Goal: Answer question/provide support: Share knowledge or assist other users

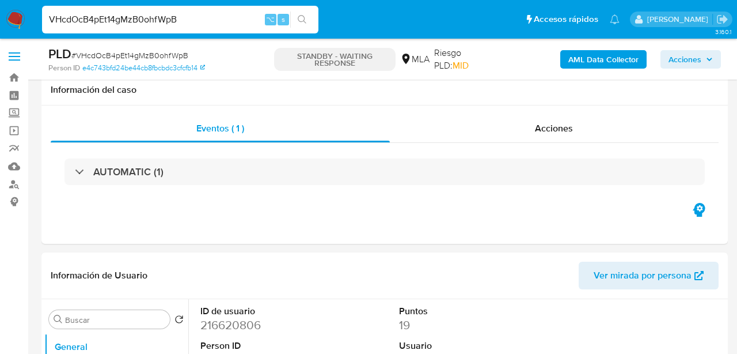
select select "10"
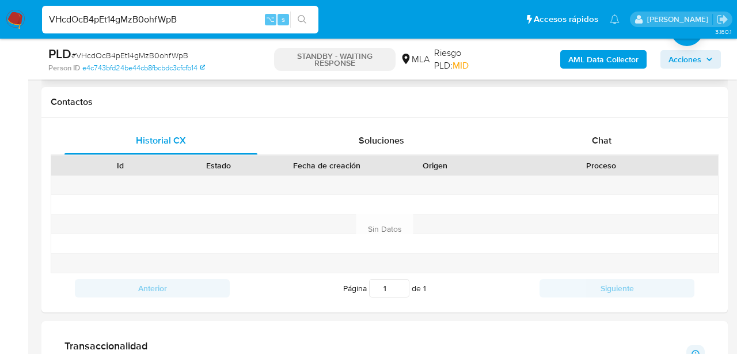
scroll to position [514, 0]
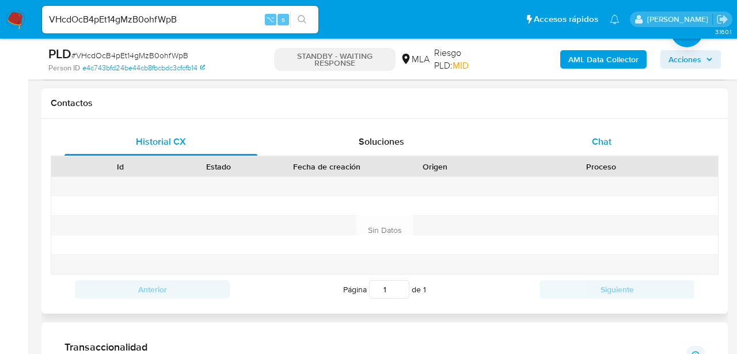
click at [558, 142] on div "Chat" at bounding box center [602, 142] width 193 height 28
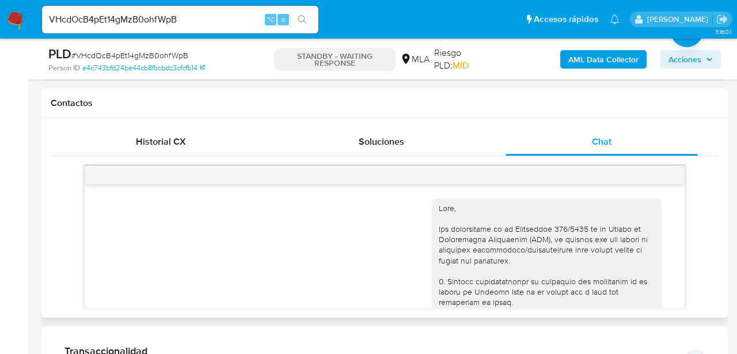
scroll to position [2049, 0]
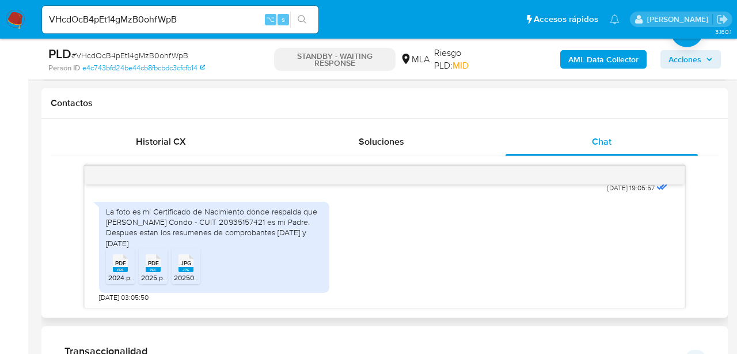
click at [119, 266] on span "PDF" at bounding box center [120, 262] width 11 height 7
click at [158, 268] on rect at bounding box center [153, 269] width 15 height 5
click at [196, 272] on span "20250923_234503.jpg" at bounding box center [210, 277] width 72 height 10
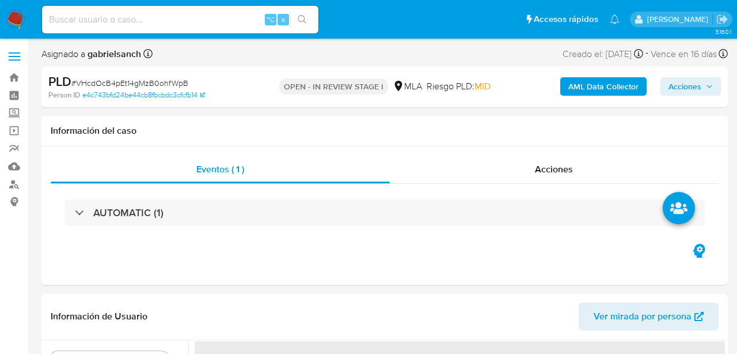
select select "10"
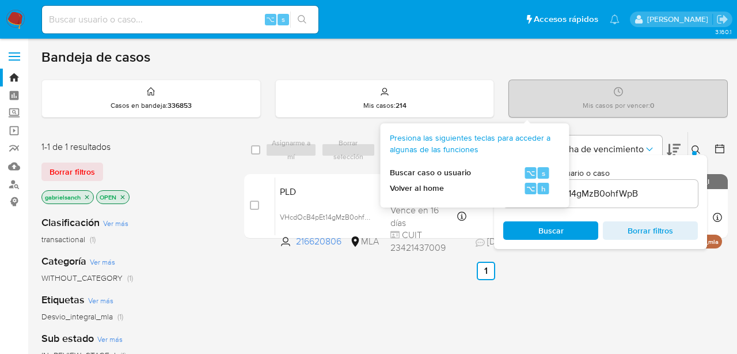
scroll to position [89, 0]
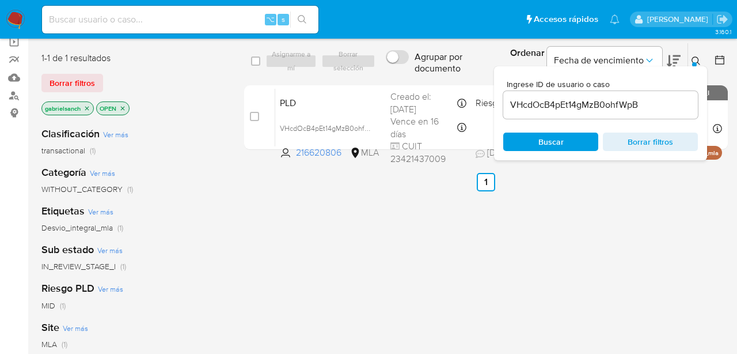
click at [592, 108] on input "VHcdOcB4pEt14gMzB0ohfWpB" at bounding box center [600, 104] width 195 height 15
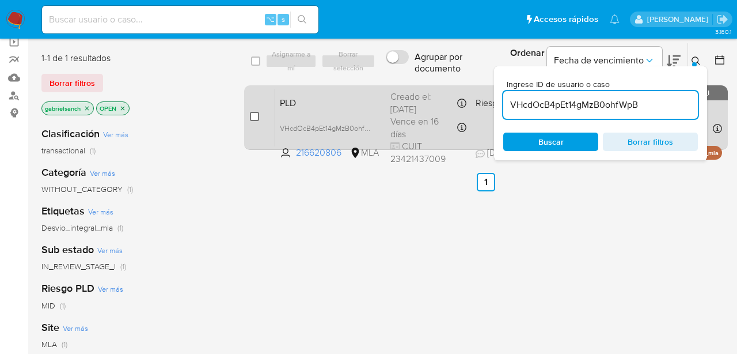
click at [253, 118] on input "checkbox" at bounding box center [254, 116] width 9 height 9
checkbox input "true"
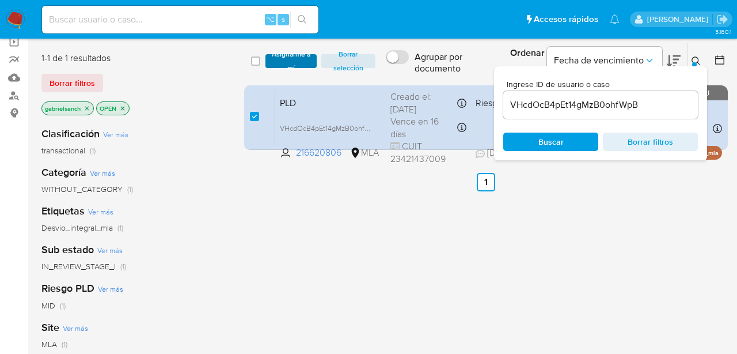
click at [279, 62] on span "Asignarme a mí" at bounding box center [291, 61] width 40 height 12
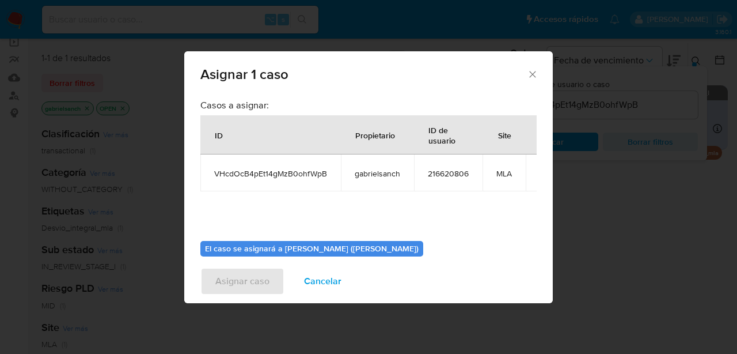
scroll to position [59, 0]
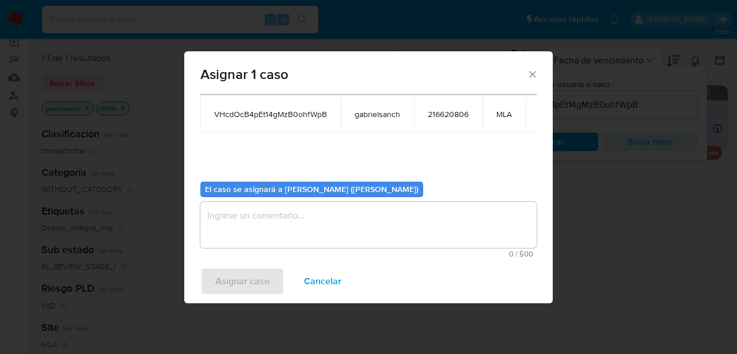
click at [291, 203] on textarea "assign-modal" at bounding box center [368, 225] width 336 height 46
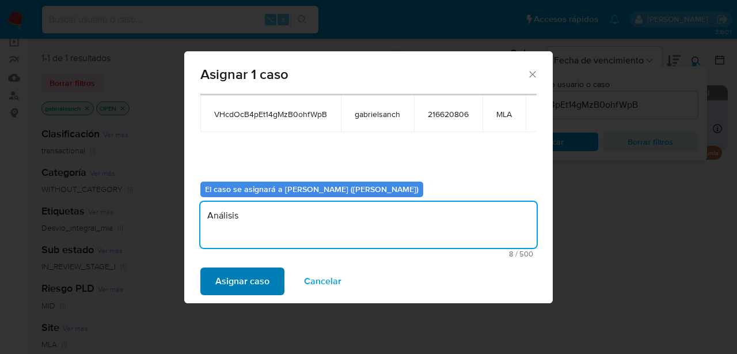
type textarea "Análisis"
click at [245, 280] on span "Asignar caso" at bounding box center [242, 280] width 54 height 25
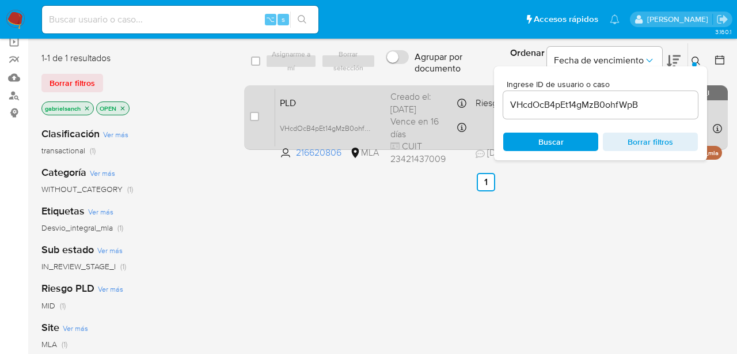
click at [261, 119] on div "case-item-checkbox No es posible asignar el caso" at bounding box center [262, 117] width 25 height 58
click at [257, 117] on input "checkbox" at bounding box center [254, 116] width 9 height 9
checkbox input "true"
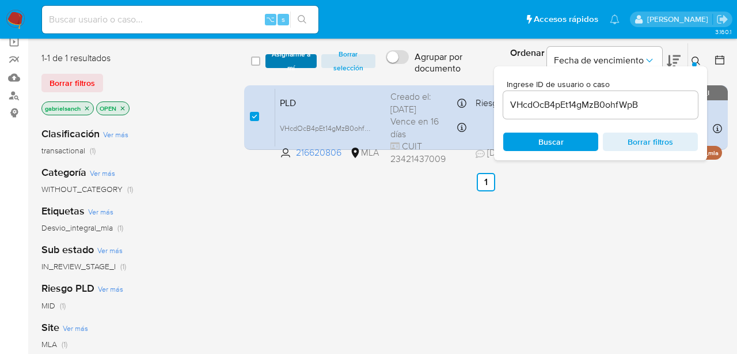
click at [285, 62] on span "Asignarme a mí" at bounding box center [291, 61] width 40 height 12
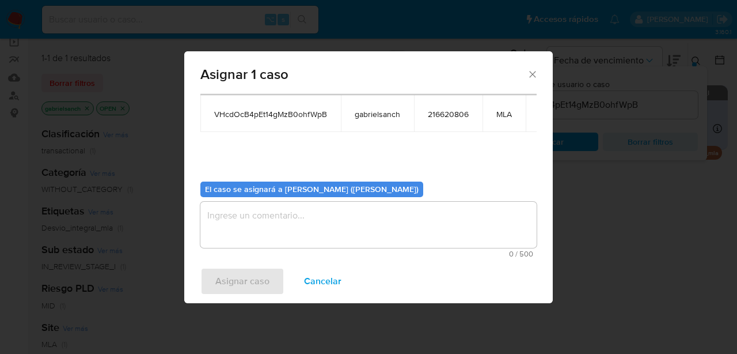
click at [283, 223] on textarea "assign-modal" at bounding box center [368, 225] width 336 height 46
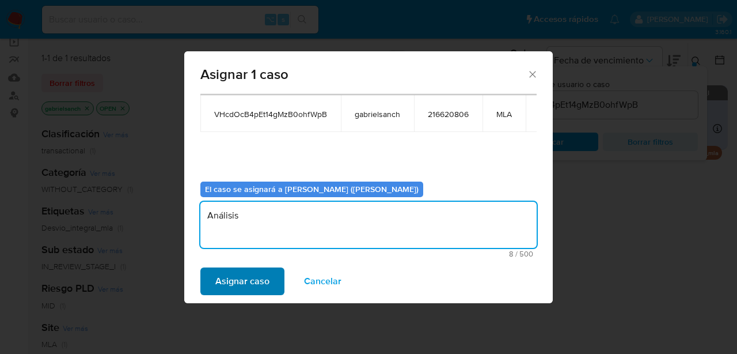
type textarea "Análisis"
click at [229, 284] on span "Asignar caso" at bounding box center [242, 280] width 54 height 25
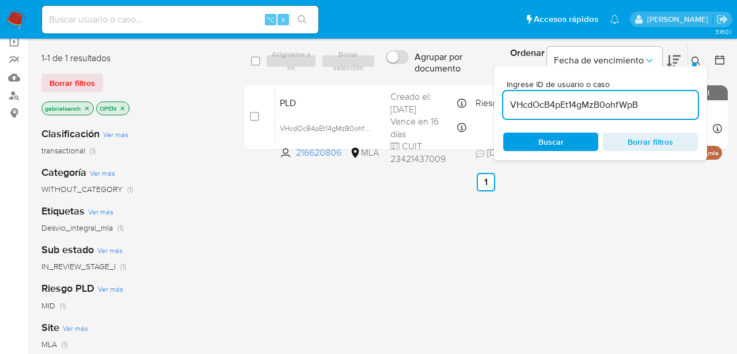
click at [530, 99] on input "VHcdOcB4pEt14gMzB0ohfWpB" at bounding box center [600, 104] width 195 height 15
paste input "ZZbVxGQV3HpivGNfwrKc6HJk"
type input "ZZbVxGQV3HpivGNfwrKc6HJk"
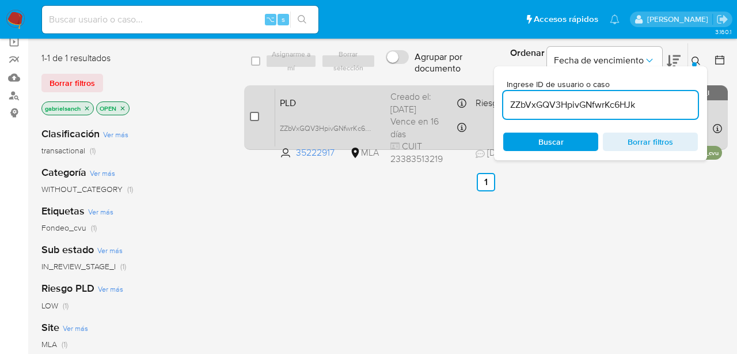
click at [252, 119] on input "checkbox" at bounding box center [254, 116] width 9 height 9
checkbox input "true"
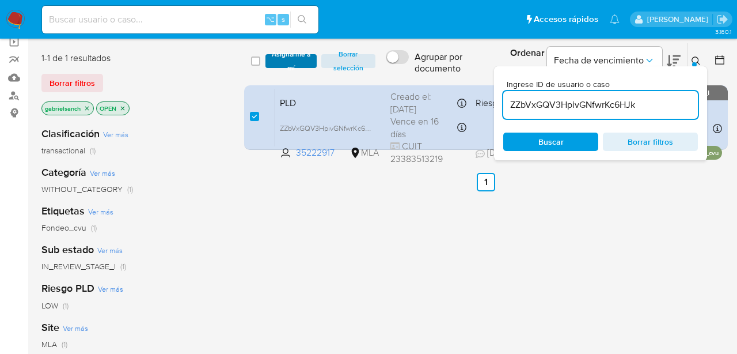
click at [289, 59] on span "Asignarme a mí" at bounding box center [291, 61] width 40 height 12
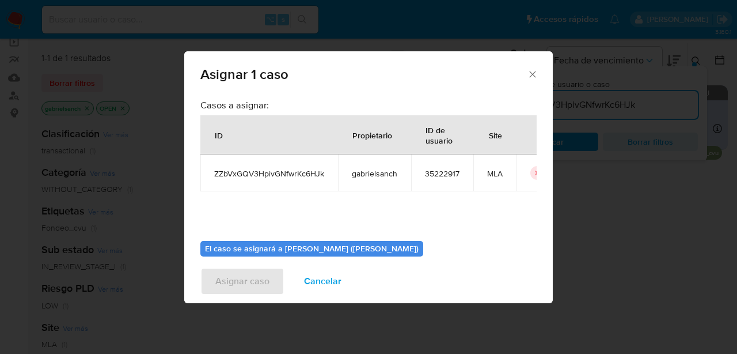
scroll to position [59, 0]
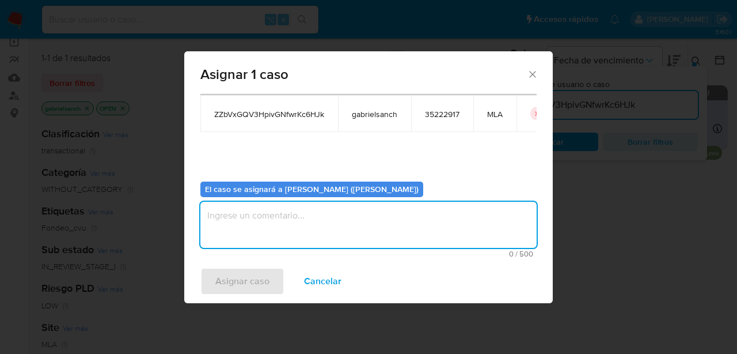
click at [275, 243] on textarea "assign-modal" at bounding box center [368, 225] width 336 height 46
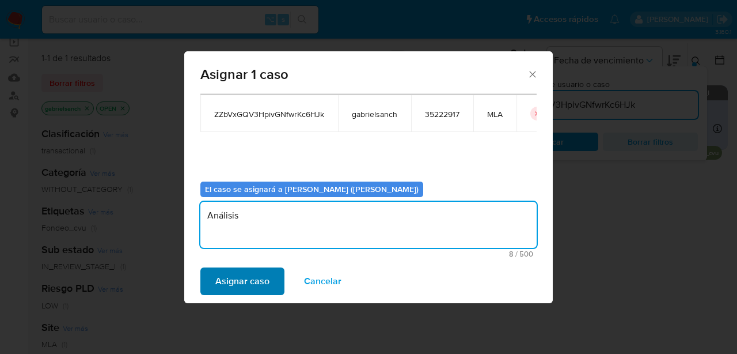
type textarea "Análisis"
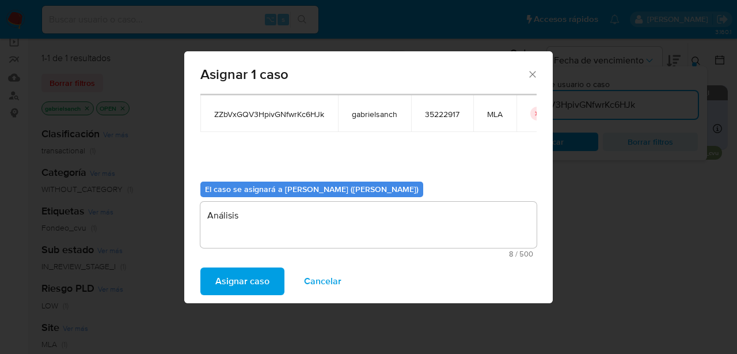
click at [218, 286] on span "Asignar caso" at bounding box center [242, 280] width 54 height 25
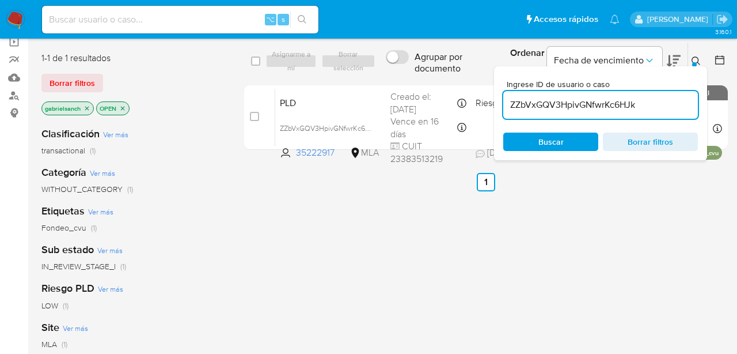
click at [566, 103] on input "ZZbVxGQV3HpivGNfwrKc6HJk" at bounding box center [600, 104] width 195 height 15
paste input "z4rlQPwvrPBQicSfsMPhU3hs"
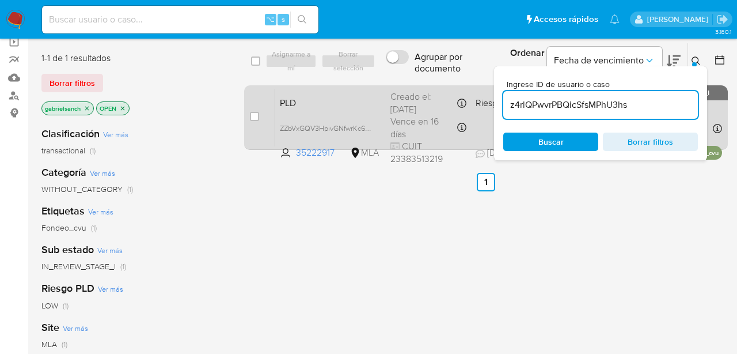
type input "z4rlQPwvrPBQicSfsMPhU3hs"
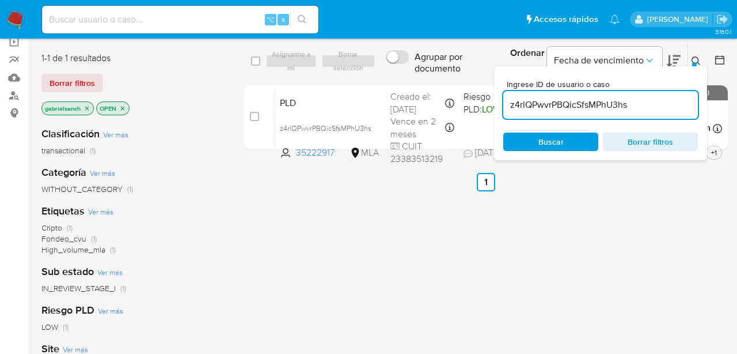
click at [431, 35] on nav "Pausado Ver notificaciones ⌥ s Accesos rápidos Presiona las siguientes teclas p…" at bounding box center [368, 19] width 737 height 39
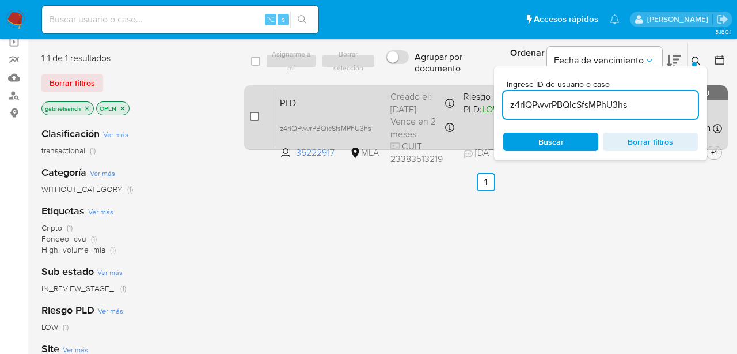
click at [253, 118] on input "checkbox" at bounding box center [254, 116] width 9 height 9
checkbox input "true"
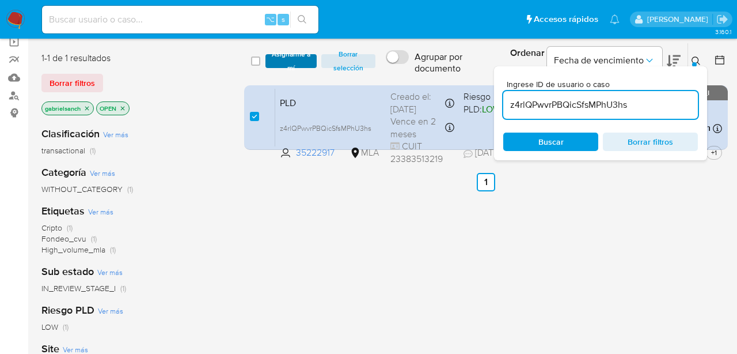
click at [290, 60] on span "Asignarme a mí" at bounding box center [291, 61] width 40 height 12
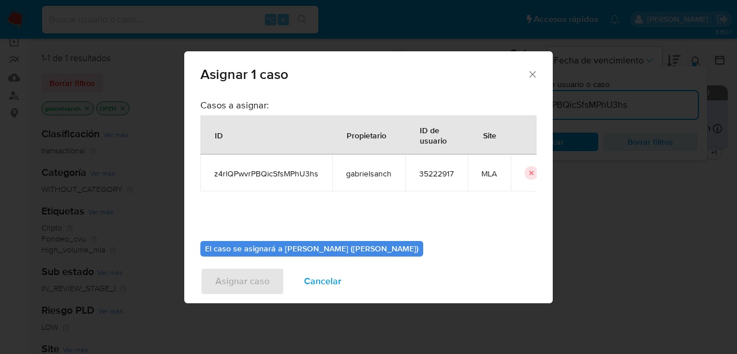
scroll to position [59, 0]
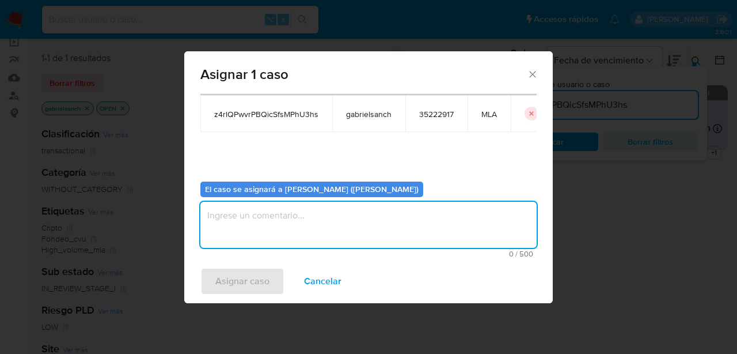
click at [288, 224] on textarea "assign-modal" at bounding box center [368, 225] width 336 height 46
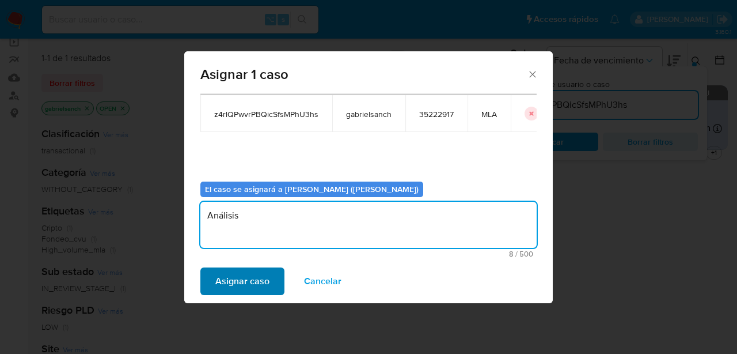
type textarea "Análisis"
click at [241, 276] on span "Asignar caso" at bounding box center [242, 280] width 54 height 25
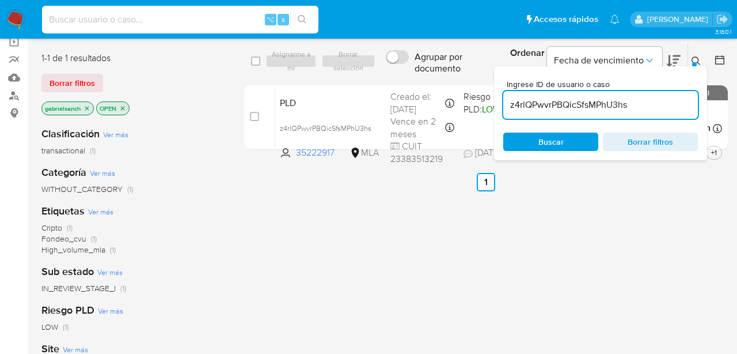
click at [126, 20] on input at bounding box center [180, 19] width 276 height 15
paste input "LEAhITSm9vCUxDpaMJZ6ib7v"
type input "LEAhITSm9vCUxDpaMJZ6ib7v"
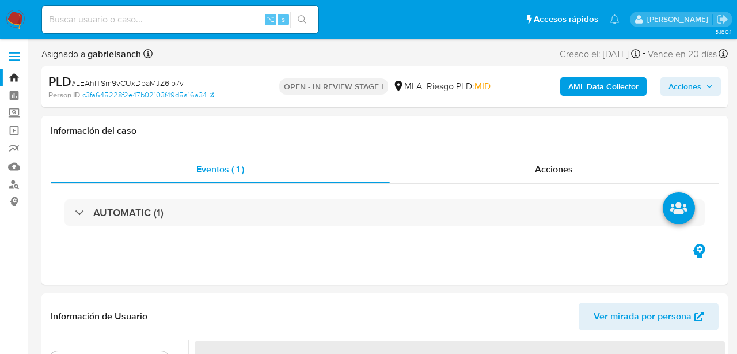
select select "10"
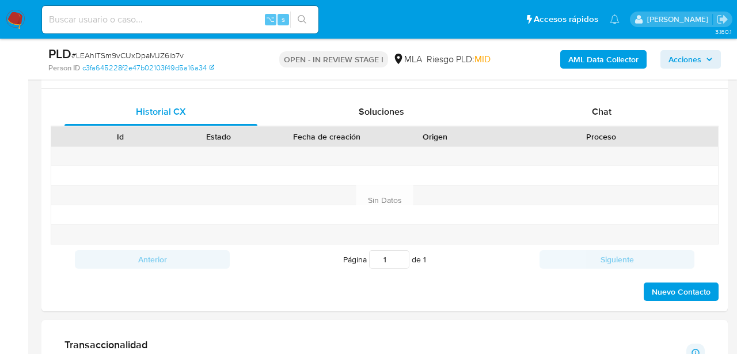
scroll to position [517, 0]
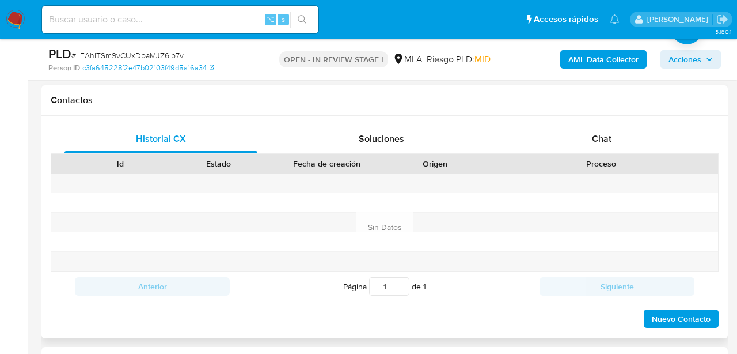
click at [559, 153] on div "Id Estado Fecha de creación Origen Proceso" at bounding box center [385, 163] width 668 height 20
click at [557, 143] on div "Chat" at bounding box center [602, 139] width 193 height 28
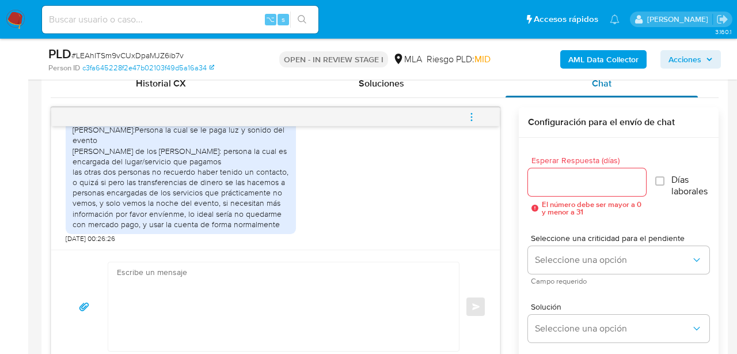
scroll to position [561, 0]
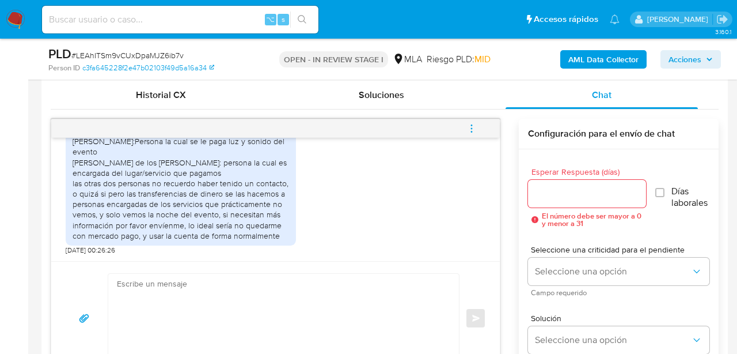
click at [251, 318] on textarea at bounding box center [281, 318] width 328 height 89
paste textarea "Hola, muchas gracias por tu respuesta. En función de las operaciones registrada…"
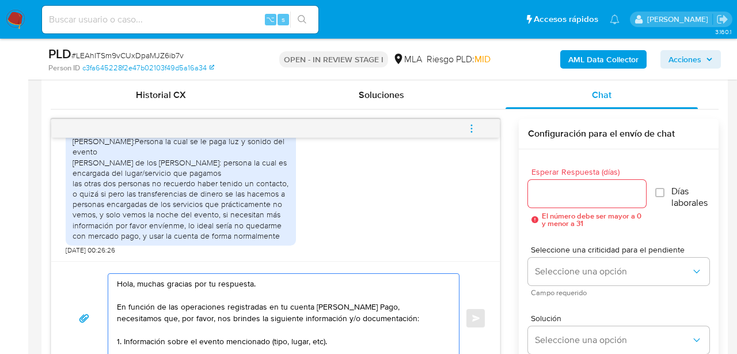
scroll to position [596, 0]
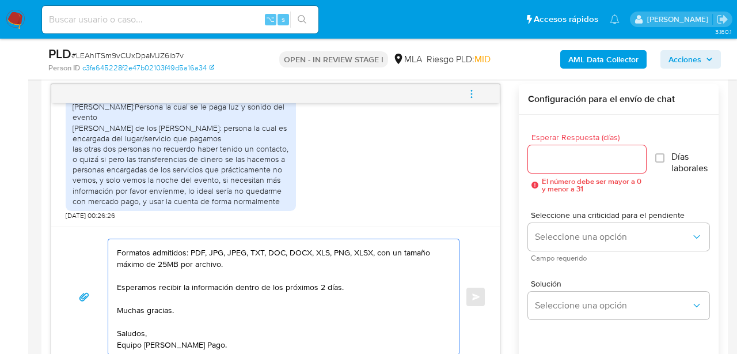
type textarea "Hola, muchas gracias por tu respuesta. En función de las operaciones registrada…"
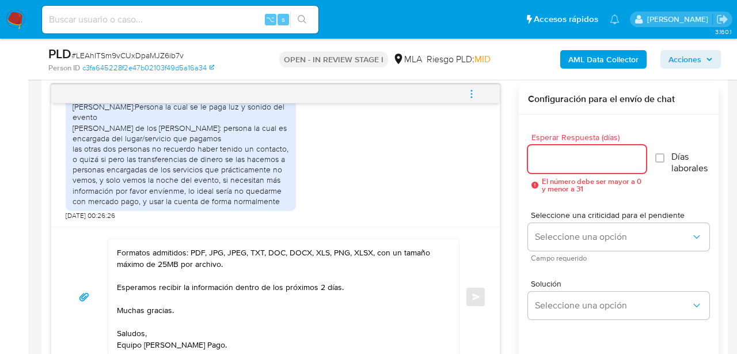
click at [541, 158] on input "Esperar Respuesta (días)" at bounding box center [587, 158] width 118 height 15
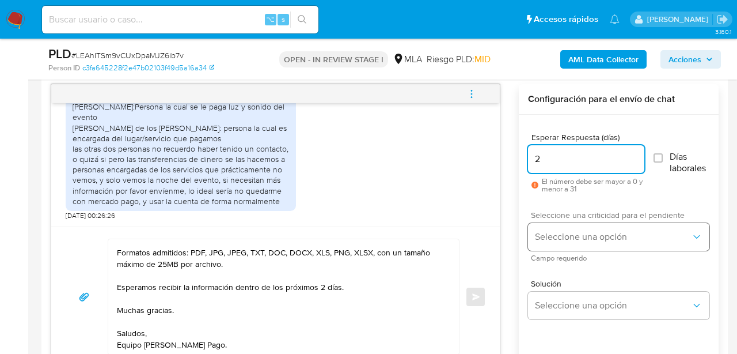
type input "2"
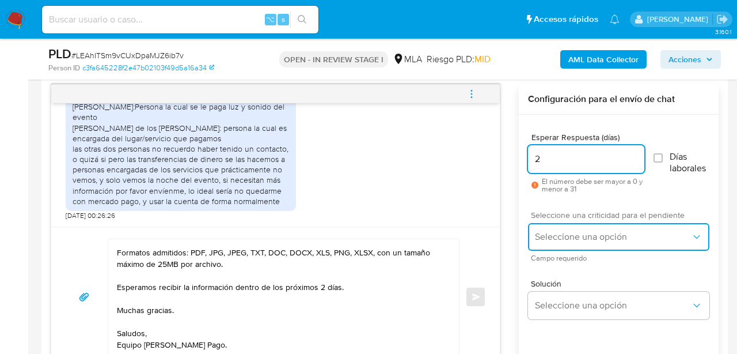
click at [552, 225] on button "Seleccione una opción" at bounding box center [618, 237] width 181 height 28
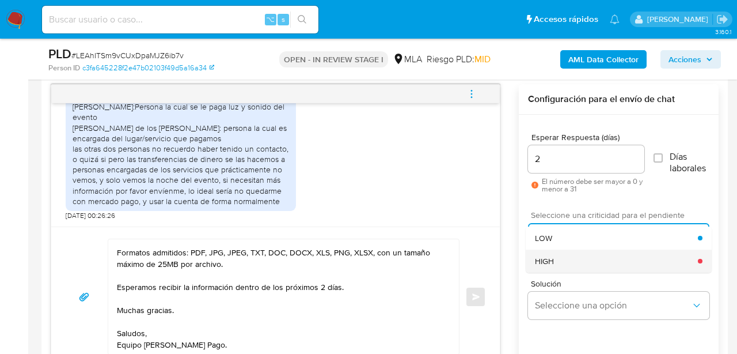
click at [552, 263] on span "HIGH" at bounding box center [544, 261] width 19 height 10
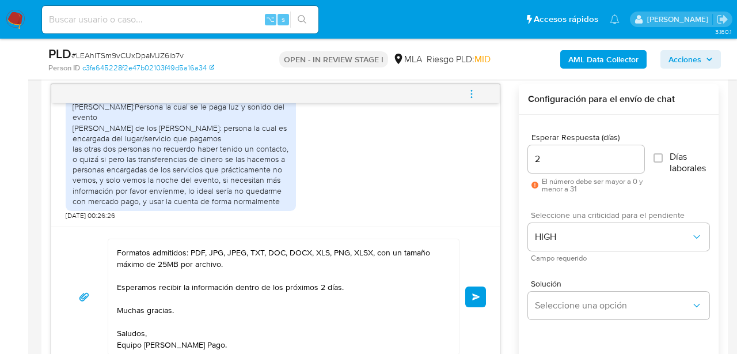
click at [478, 294] on span "Enviar" at bounding box center [476, 296] width 8 height 7
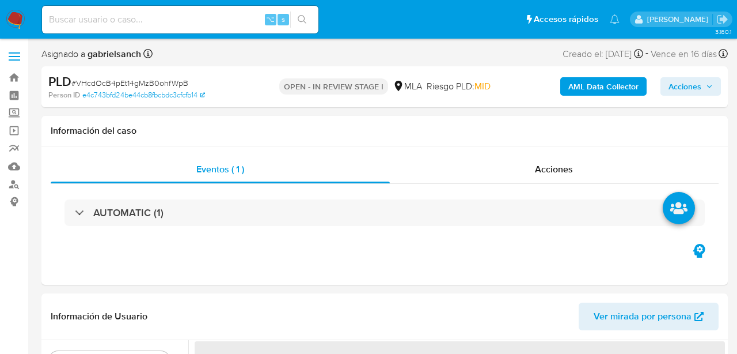
select select "10"
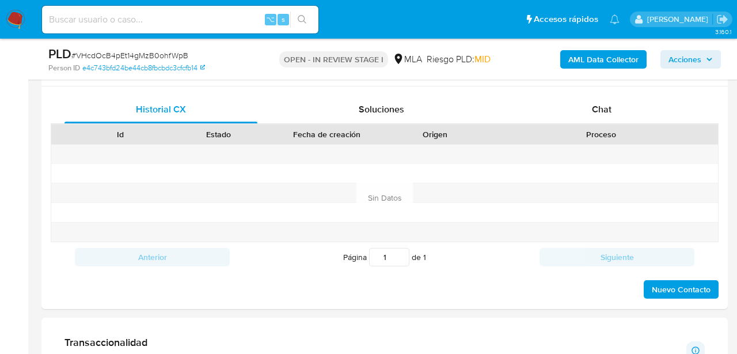
scroll to position [539, 0]
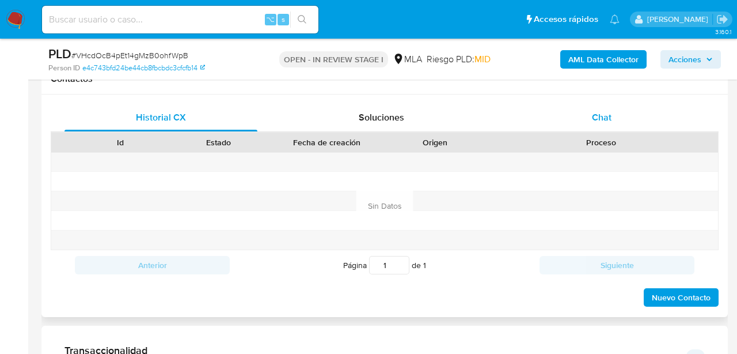
click at [596, 123] on span "Chat" at bounding box center [602, 117] width 20 height 13
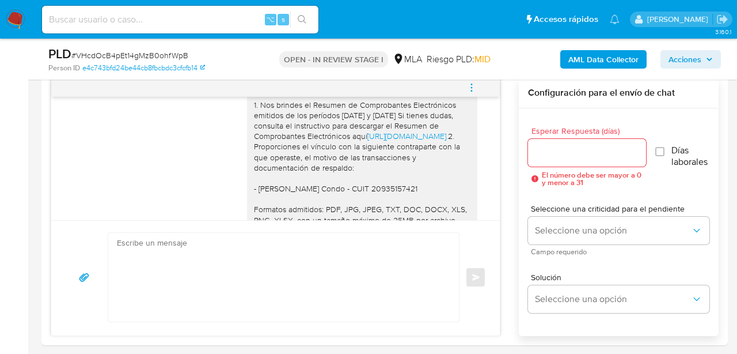
scroll to position [604, 0]
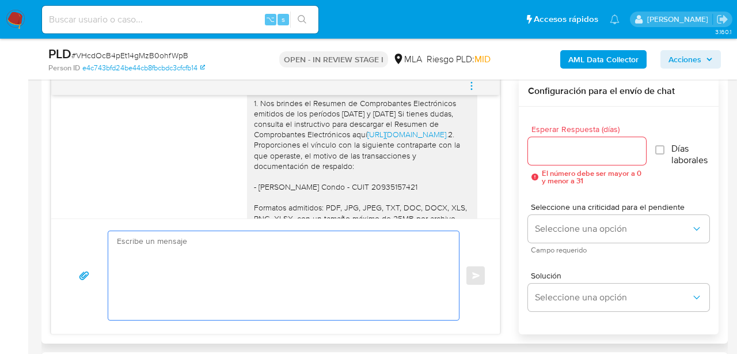
click at [253, 237] on textarea at bounding box center [281, 275] width 328 height 89
paste textarea "Hola, ¡Muchas gracias por tu respuesta! Confirmamos la recepción de la document…"
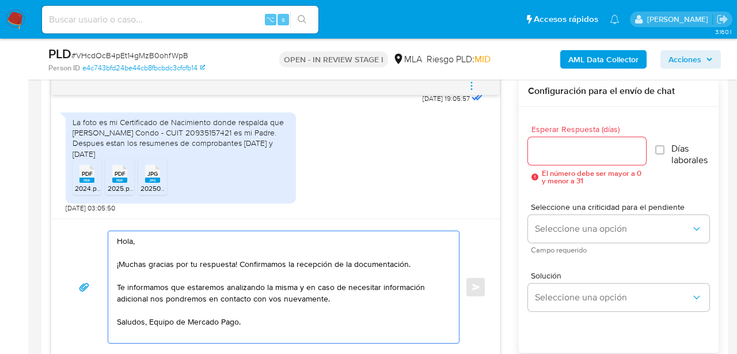
scroll to position [2049, 0]
type textarea "Hola, ¡Muchas gracias por tu respuesta! Confirmamos la recepción de la document…"
click at [557, 146] on input "Esperar Respuesta (días)" at bounding box center [587, 150] width 118 height 15
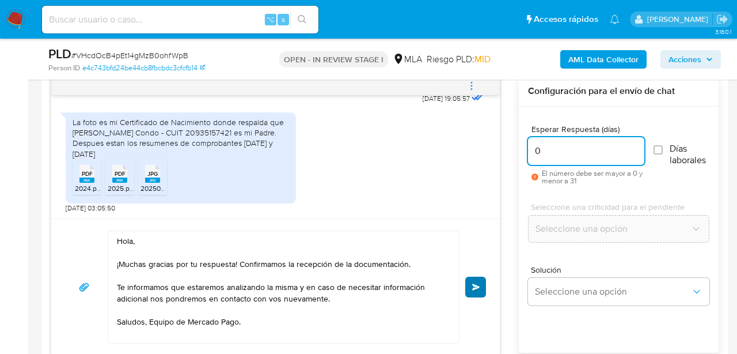
type input "0"
click at [472, 295] on button "Enviar" at bounding box center [475, 286] width 21 height 21
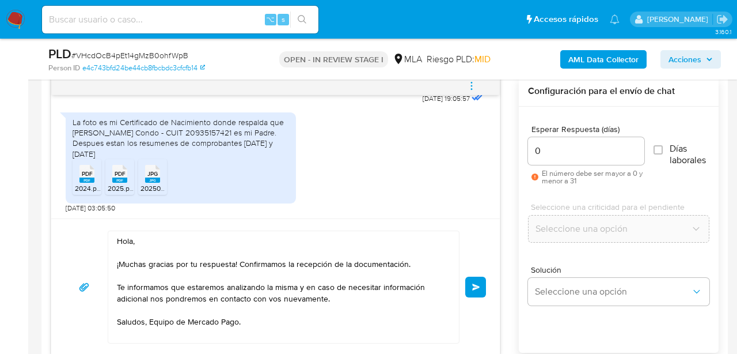
click at [470, 86] on icon "menu-action" at bounding box center [472, 86] width 10 height 10
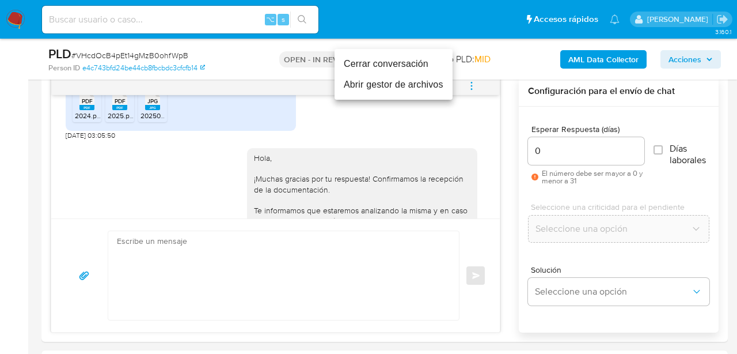
scroll to position [2187, 0]
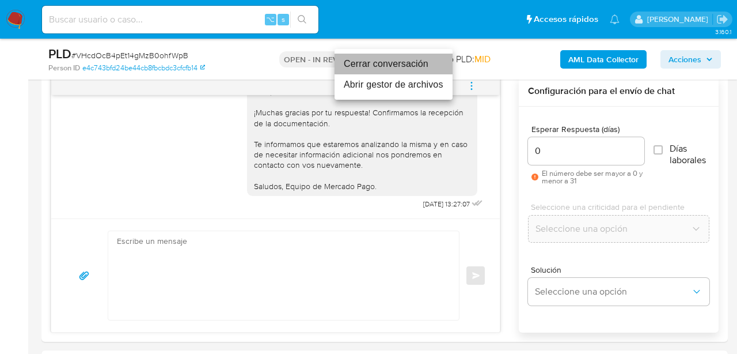
click at [418, 64] on li "Cerrar conversación" at bounding box center [394, 64] width 118 height 21
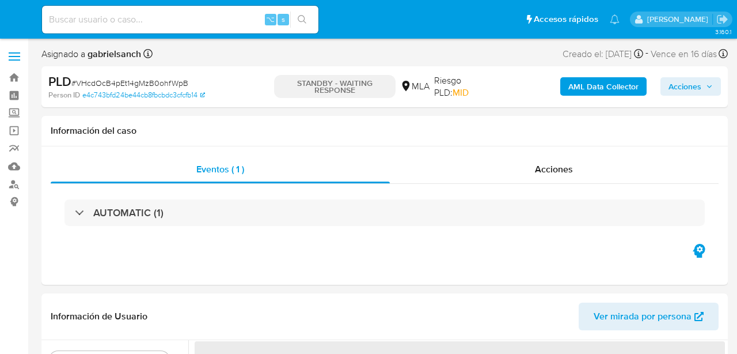
select select "10"
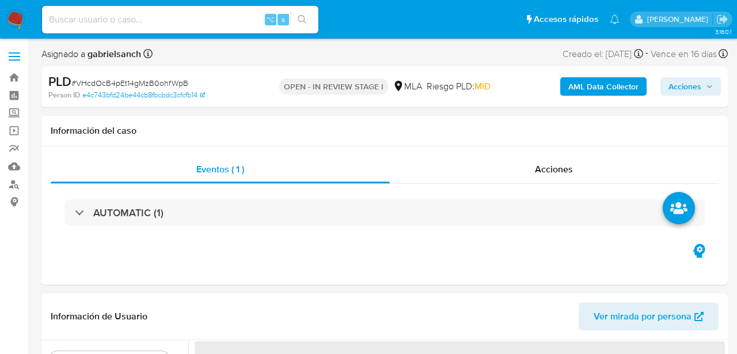
select select "10"
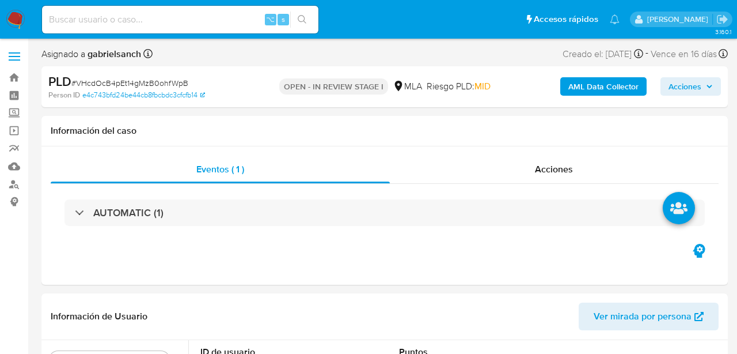
click at [615, 89] on b "AML Data Collector" at bounding box center [604, 86] width 70 height 18
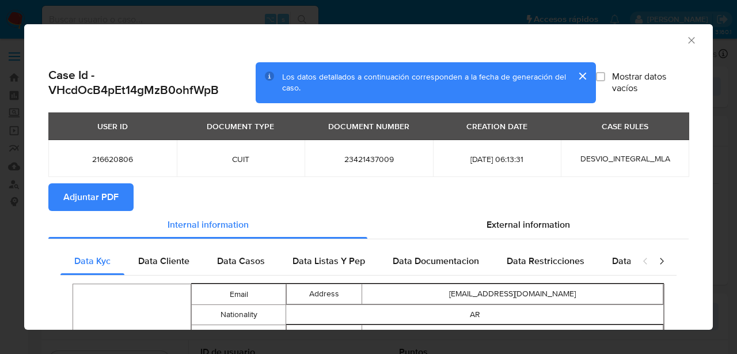
click at [101, 188] on span "Adjuntar PDF" at bounding box center [90, 196] width 55 height 25
click at [689, 40] on icon "Cerrar ventana" at bounding box center [692, 41] width 12 height 12
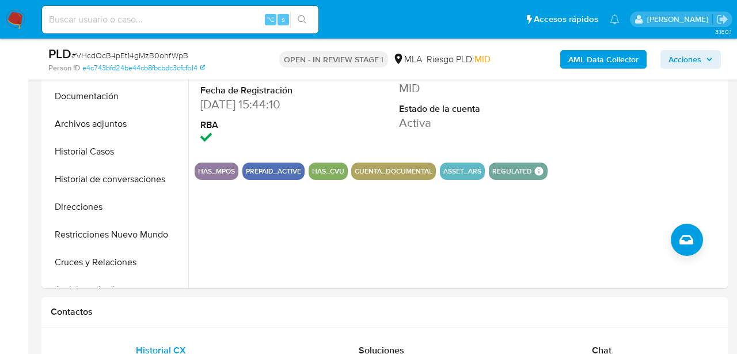
scroll to position [336, 0]
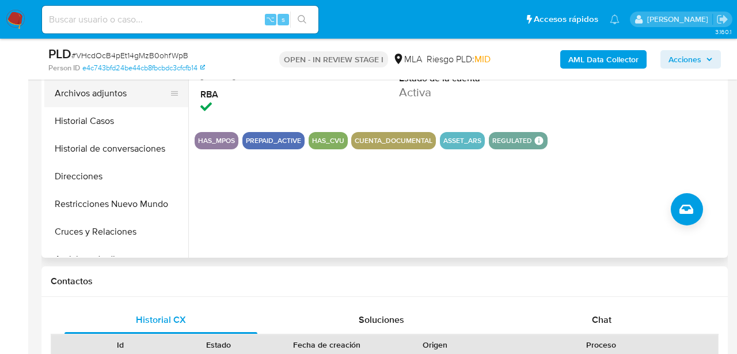
click at [114, 92] on button "Archivos adjuntos" at bounding box center [111, 93] width 135 height 28
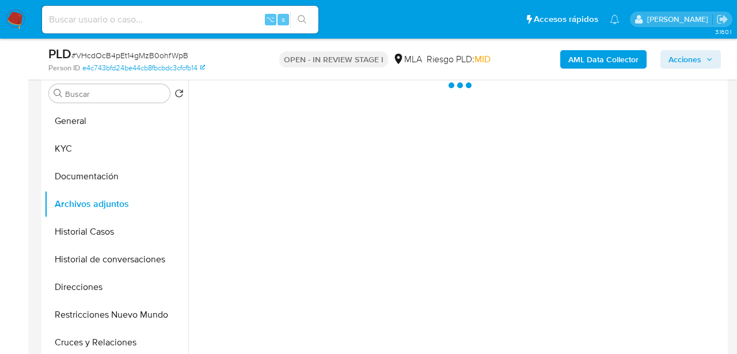
scroll to position [226, 0]
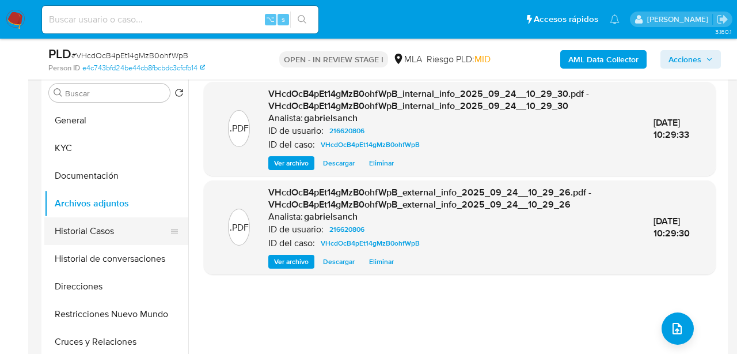
click at [62, 232] on button "Historial Casos" at bounding box center [111, 231] width 135 height 28
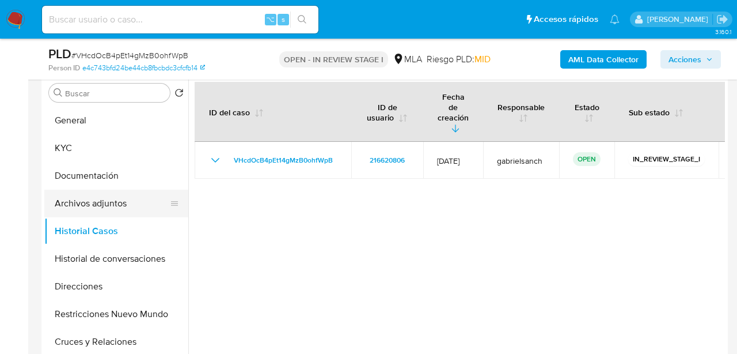
click at [84, 207] on button "Archivos adjuntos" at bounding box center [111, 204] width 135 height 28
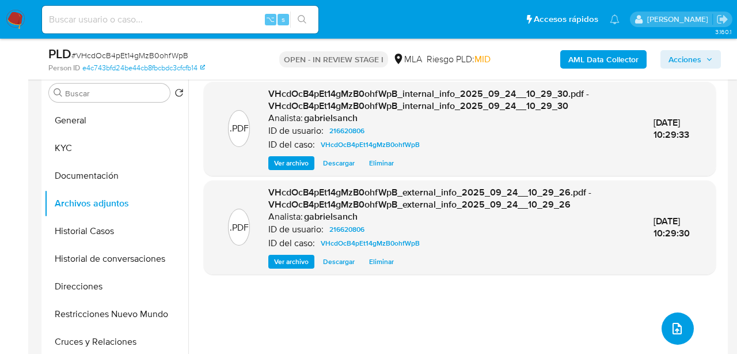
click at [684, 332] on button "upload-file" at bounding box center [678, 328] width 32 height 32
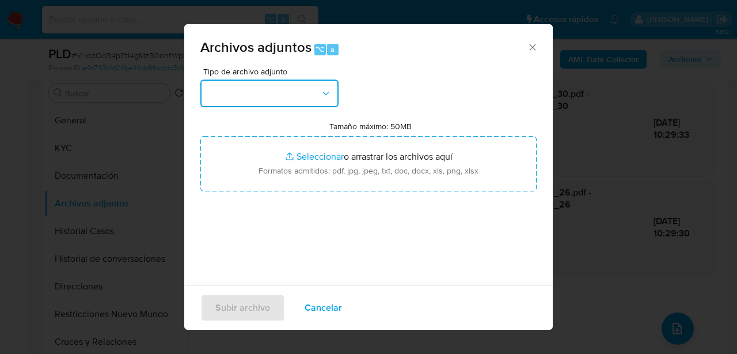
click at [316, 97] on button "button" at bounding box center [269, 93] width 138 height 28
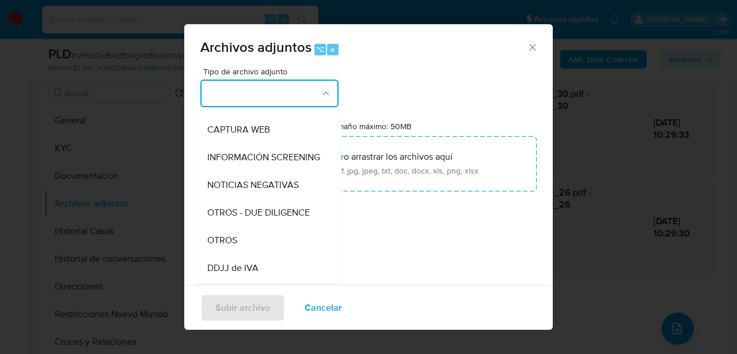
scroll to position [112, 0]
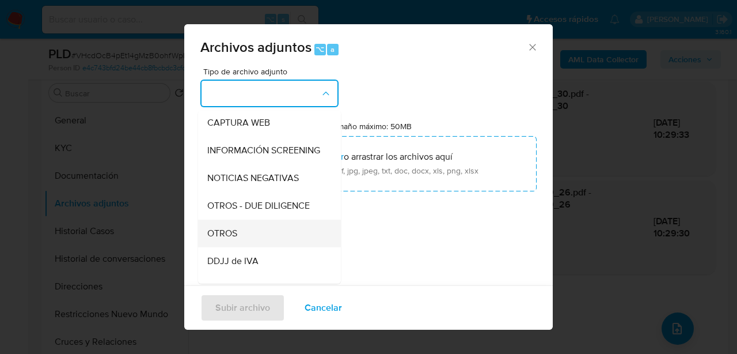
click at [251, 230] on div "OTROS" at bounding box center [266, 233] width 118 height 28
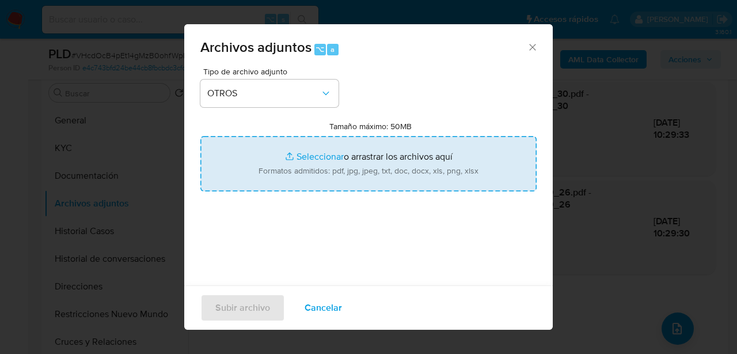
click at [308, 165] on input "Tamaño máximo: 50MB Seleccionar archivos" at bounding box center [368, 163] width 336 height 55
type input "C:\fakepath\Resumen de comprobantes electronicos emitidos 2024 - 2025.pdf"
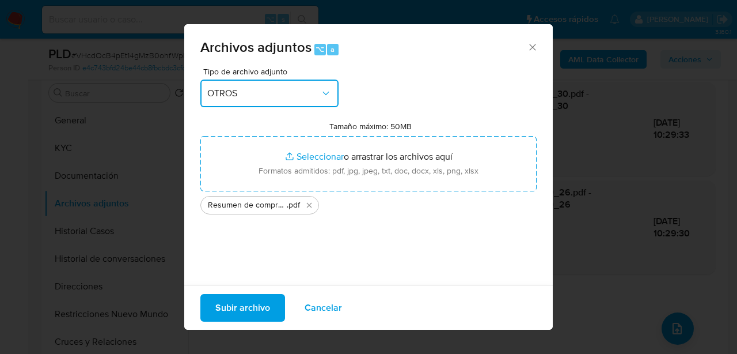
click at [249, 96] on span "OTROS" at bounding box center [263, 94] width 113 height 12
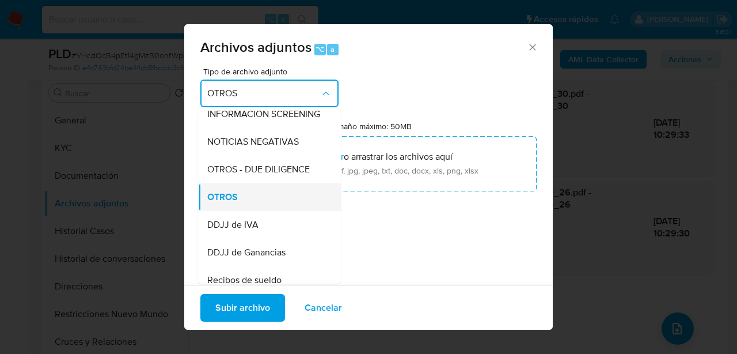
scroll to position [475, 0]
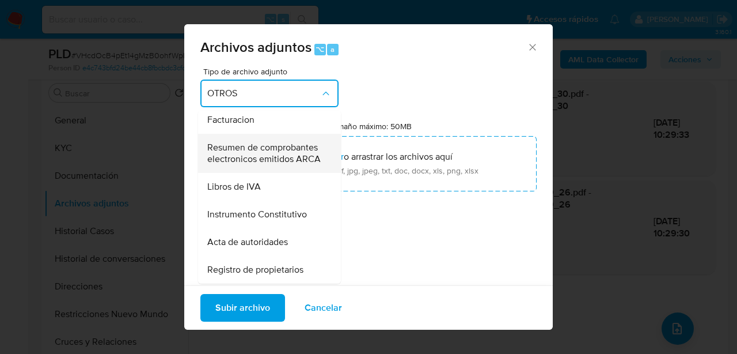
click at [268, 157] on span "Resumen de comprobantes electronicos emitidos ARCA" at bounding box center [266, 153] width 118 height 23
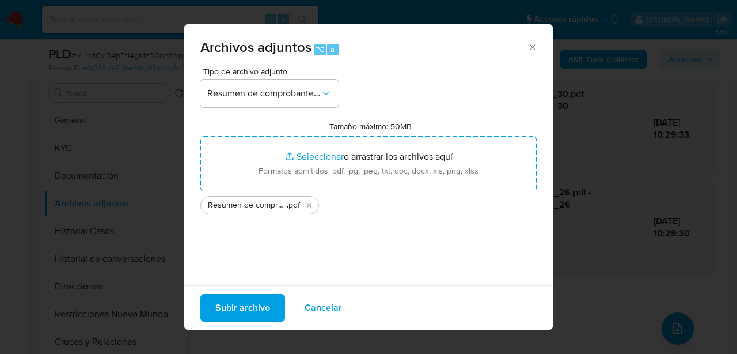
click at [260, 307] on span "Subir archivo" at bounding box center [242, 307] width 55 height 25
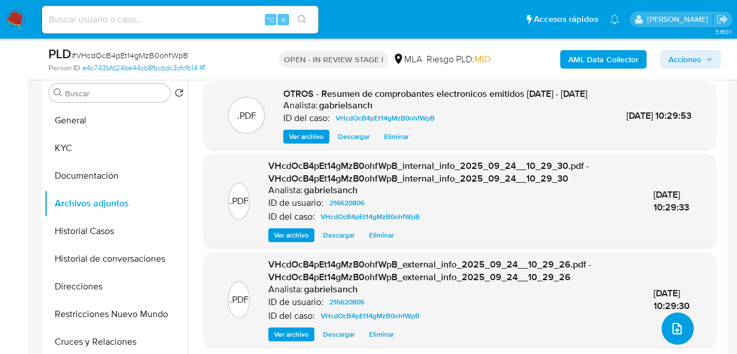
click at [675, 327] on icon "upload-file" at bounding box center [677, 328] width 14 height 14
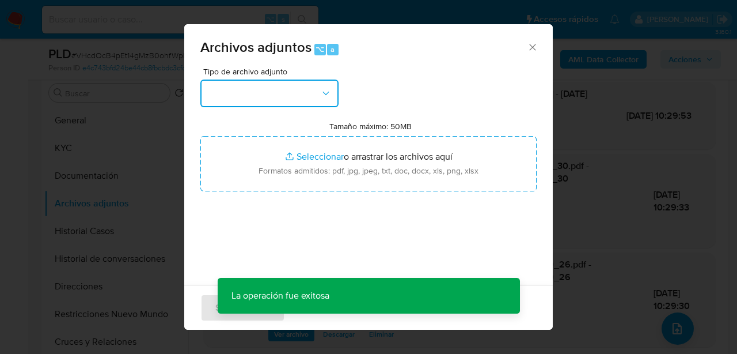
click at [235, 96] on button "button" at bounding box center [269, 93] width 138 height 28
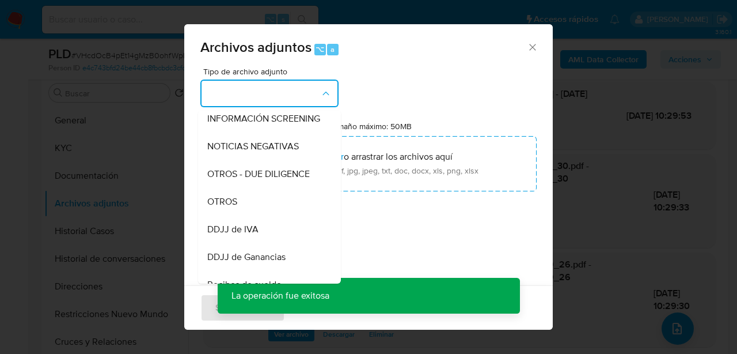
scroll to position [145, 0]
click at [236, 203] on span "OTROS" at bounding box center [222, 201] width 30 height 12
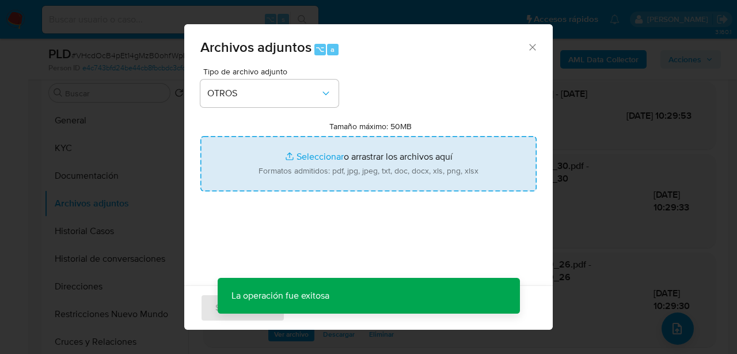
click at [281, 147] on input "Tamaño máximo: 50MB Seleccionar archivos" at bounding box center [368, 163] width 336 height 55
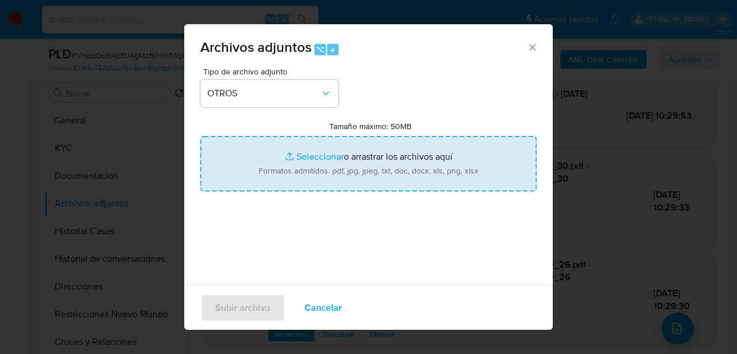
type input "C:\fakepath\Caselog VHcdOcB4pEt14gMzB0ohfWpB_2025_07_17_22_58_51.docx"
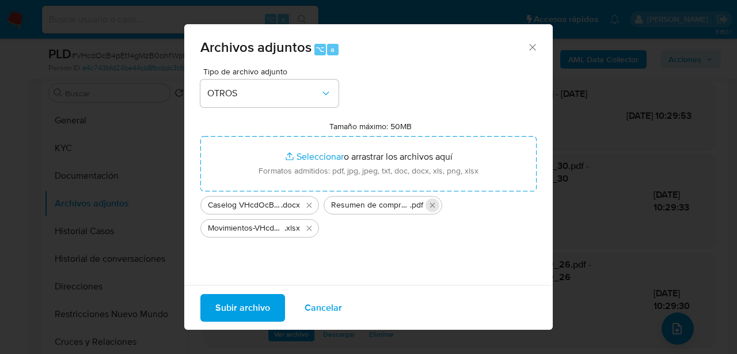
click at [430, 202] on icon "Eliminar Resumen de comprobantes electronicos emitidos 2024 - 2025.pdf" at bounding box center [432, 204] width 9 height 9
click at [234, 301] on span "Subir archivo" at bounding box center [242, 307] width 55 height 25
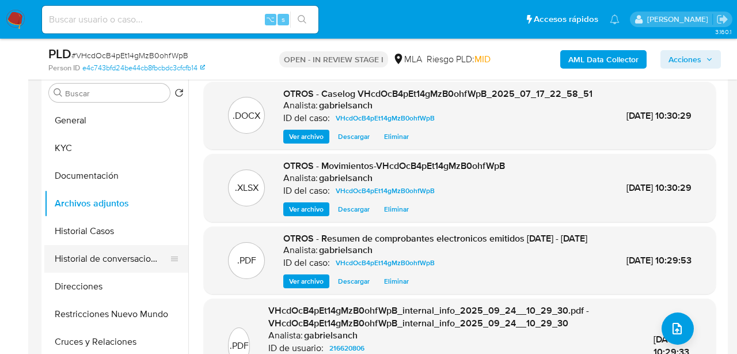
click at [130, 260] on button "Historial de conversaciones" at bounding box center [111, 259] width 135 height 28
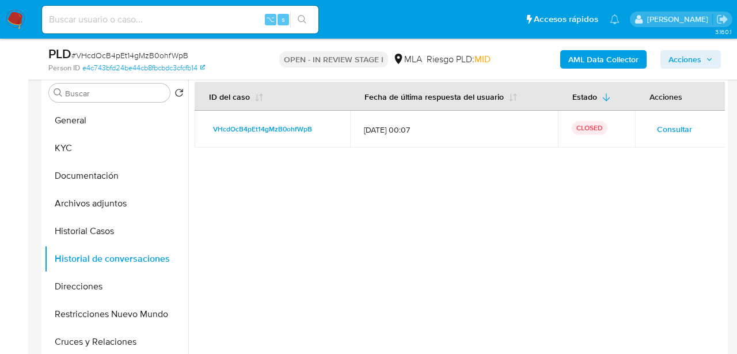
click at [669, 61] on span "Acciones" at bounding box center [685, 59] width 33 height 18
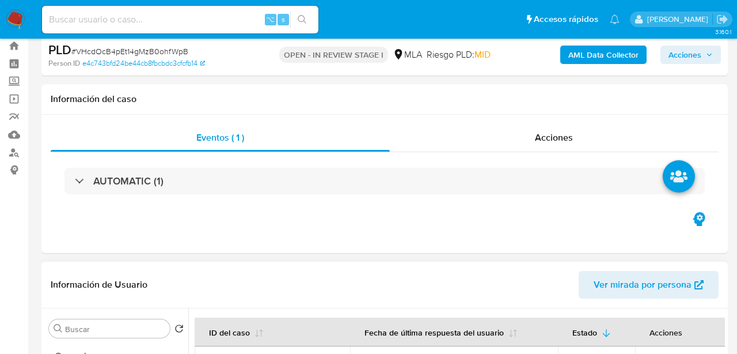
scroll to position [0, 0]
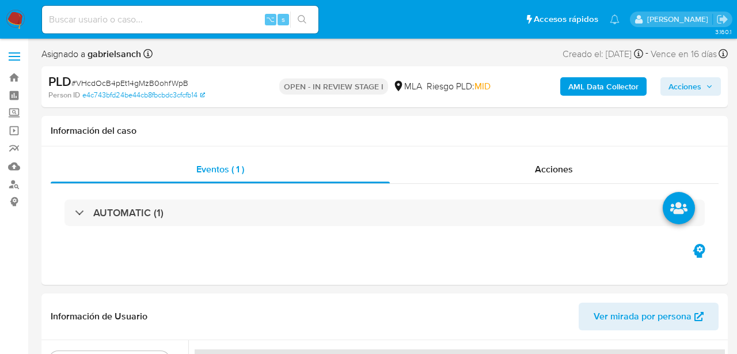
click at [664, 84] on button "Acciones" at bounding box center [691, 86] width 60 height 18
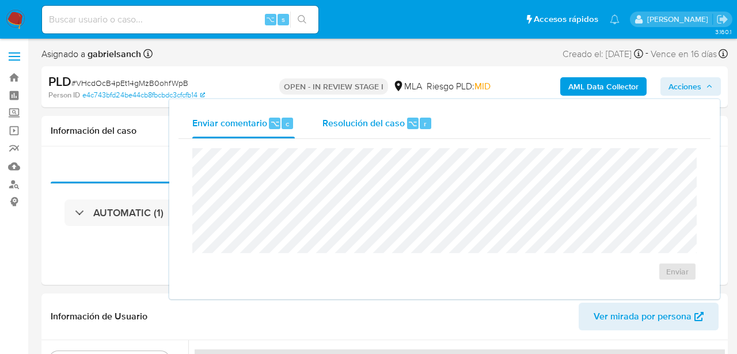
click at [325, 128] on span "Resolución del caso" at bounding box center [364, 122] width 82 height 13
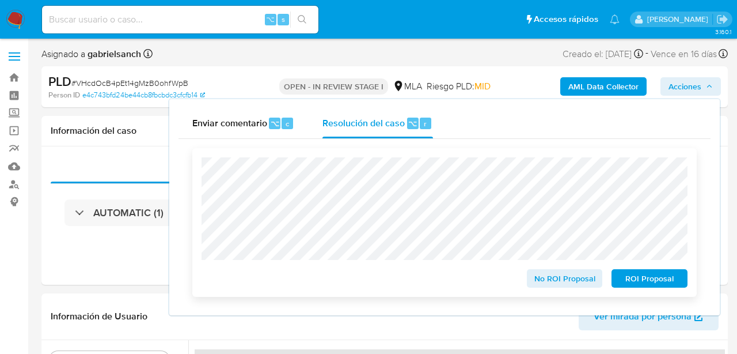
click at [579, 285] on span "No ROI Proposal" at bounding box center [565, 278] width 60 height 16
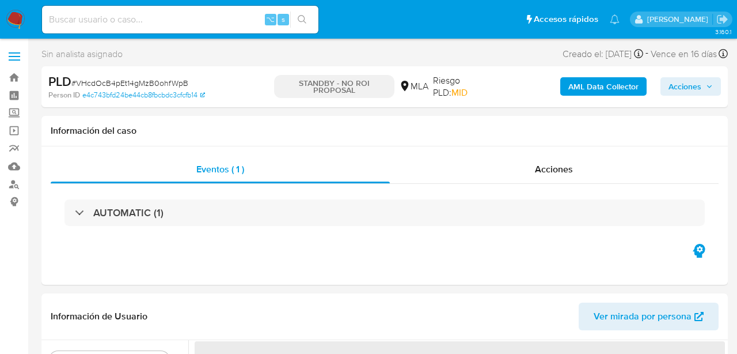
select select "10"
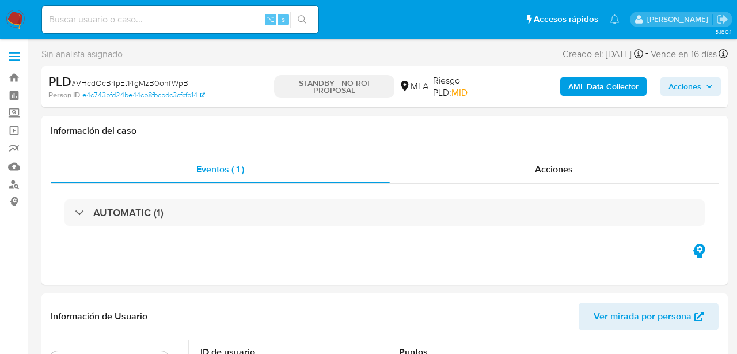
click at [146, 19] on input at bounding box center [180, 19] width 276 height 15
paste input "ZZbVxGQV3HpivGNfwrKc6HJk"
type input "ZZbVxGQV3HpivGNfwrKc6HJk"
click at [308, 20] on button "search-icon" at bounding box center [302, 20] width 24 height 16
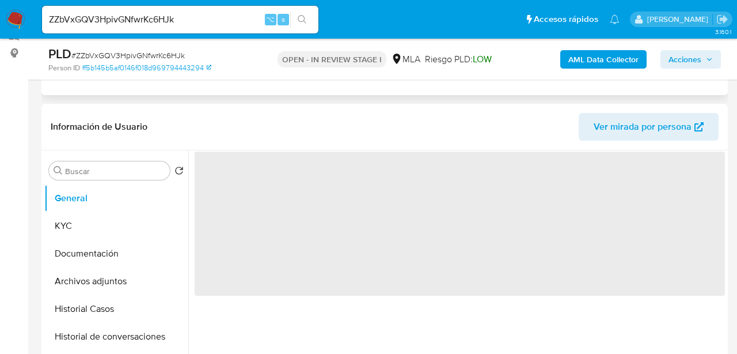
scroll to position [262, 0]
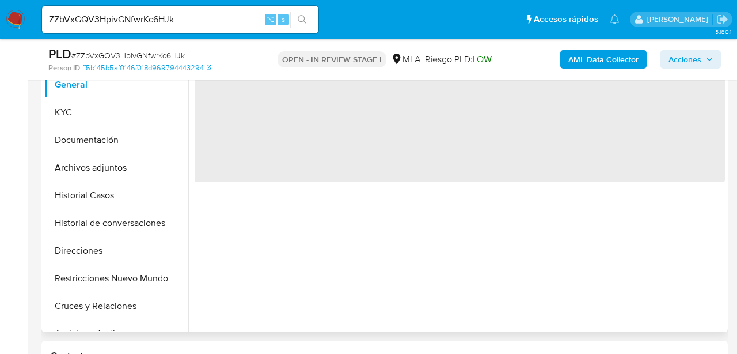
select select "10"
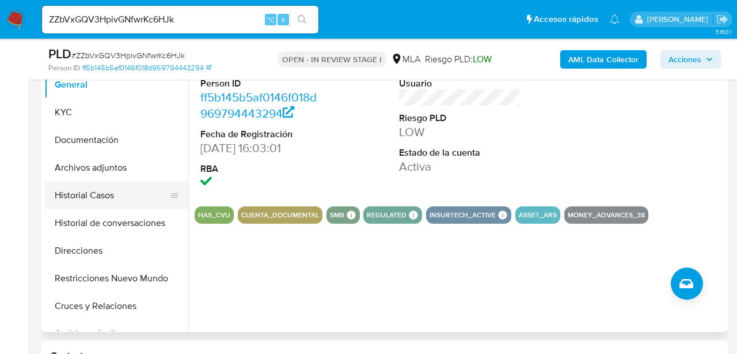
click at [119, 199] on button "Historial Casos" at bounding box center [111, 195] width 135 height 28
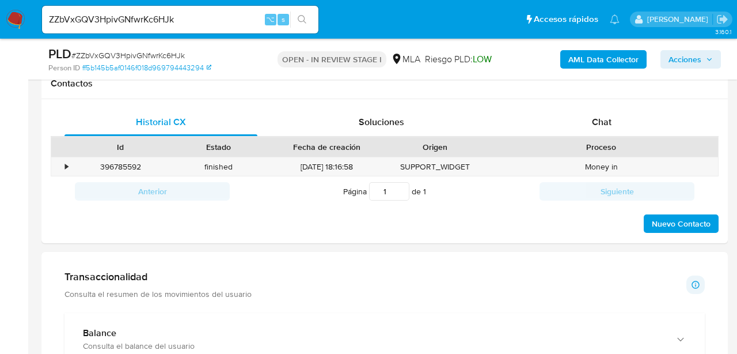
scroll to position [486, 0]
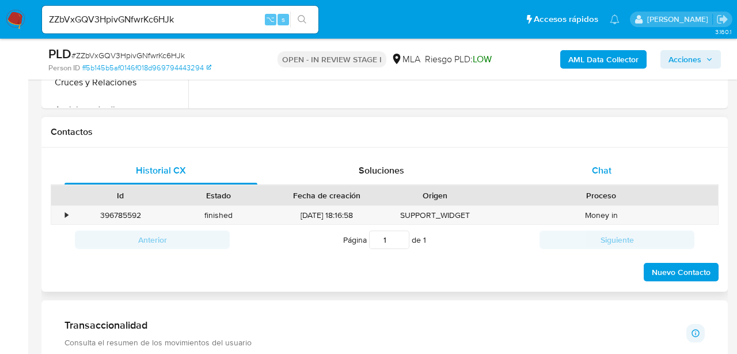
click at [515, 169] on div "Chat" at bounding box center [602, 171] width 193 height 28
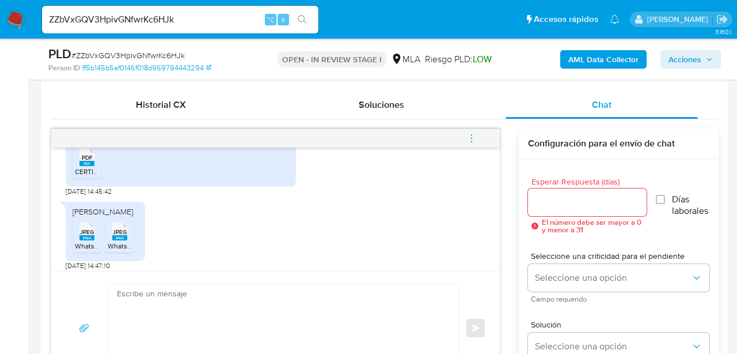
scroll to position [2344, 0]
click at [85, 165] on rect at bounding box center [86, 162] width 15 height 5
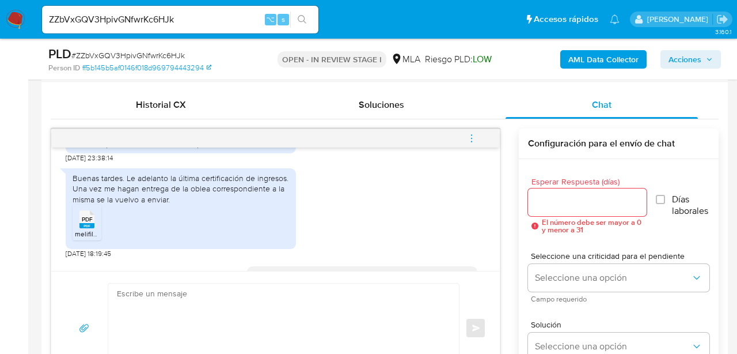
scroll to position [1751, 0]
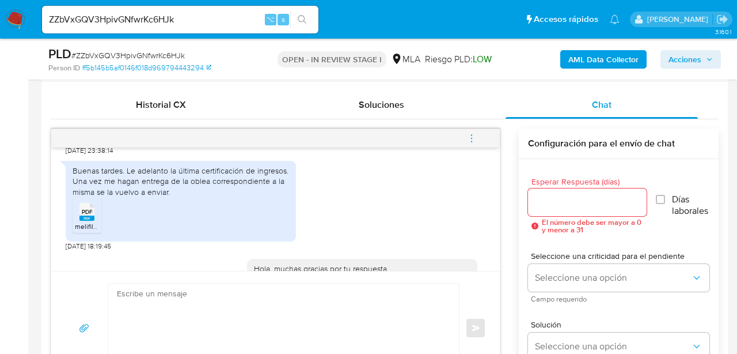
click at [94, 221] on rect at bounding box center [86, 217] width 15 height 5
click at [195, 301] on textarea at bounding box center [281, 327] width 328 height 89
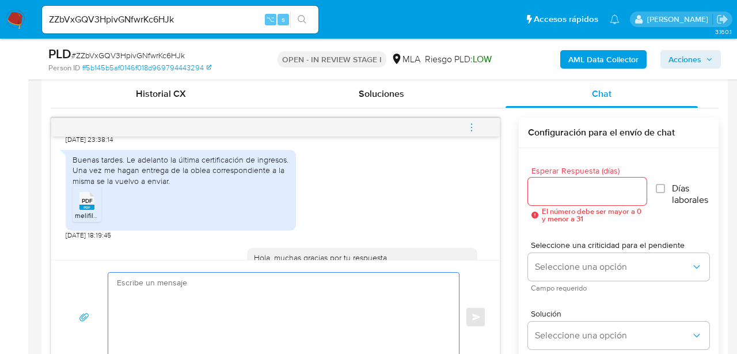
scroll to position [563, 0]
paste textarea "Hola, Muchas gracias por la respuesta. Analizamos tu caso y notamos que la info…"
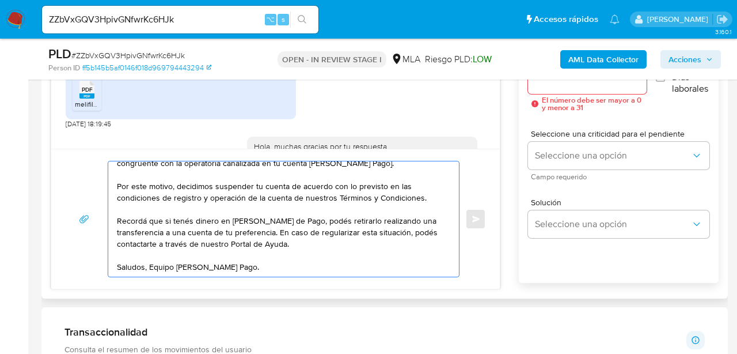
scroll to position [0, 0]
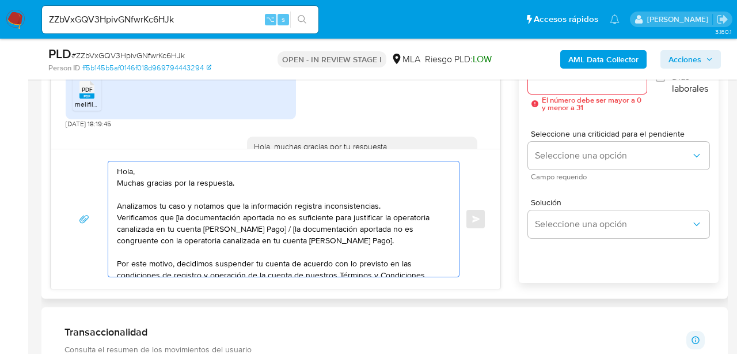
click at [179, 219] on textarea "Hola, Muchas gracias por la respuesta. Analizamos tu caso y notamos que la info…" at bounding box center [281, 218] width 328 height 115
drag, startPoint x: 266, startPoint y: 232, endPoint x: 328, endPoint y: 238, distance: 62.5
click at [328, 238] on textarea "Hola, Muchas gracias por la respuesta. Analizamos tu caso y notamos que la info…" at bounding box center [281, 218] width 328 height 115
drag, startPoint x: 340, startPoint y: 239, endPoint x: 265, endPoint y: 230, distance: 75.4
click at [265, 230] on textarea "Hola, Muchas gracias por la respuesta. Analizamos tu caso y notamos que la info…" at bounding box center [281, 218] width 328 height 115
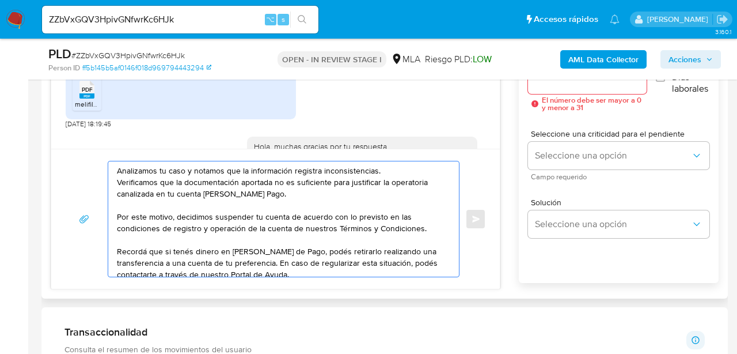
scroll to position [66, 0]
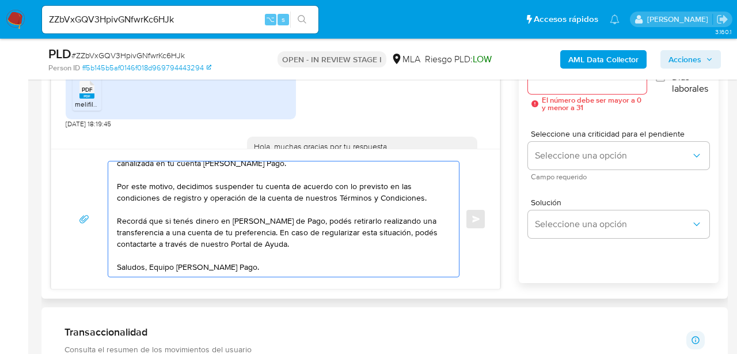
type textarea "Hola, Muchas gracias por la respuesta. Analizamos tu caso y notamos que la info…"
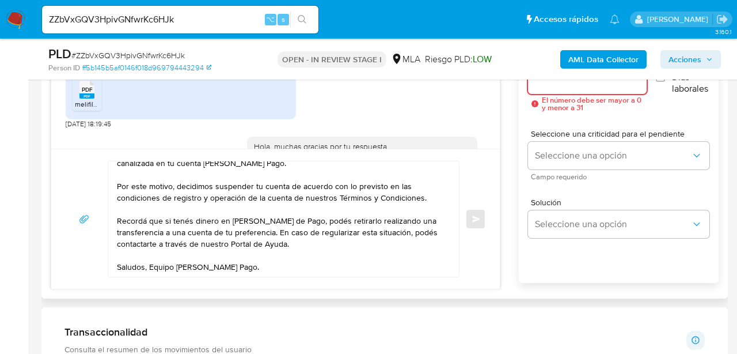
click at [554, 83] on input "Esperar Respuesta (días)" at bounding box center [587, 80] width 119 height 15
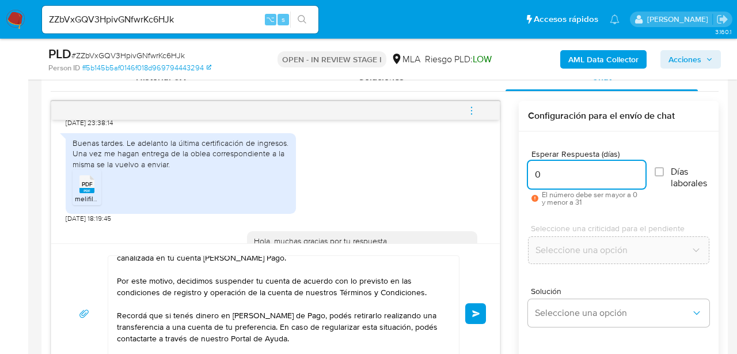
scroll to position [583, 0]
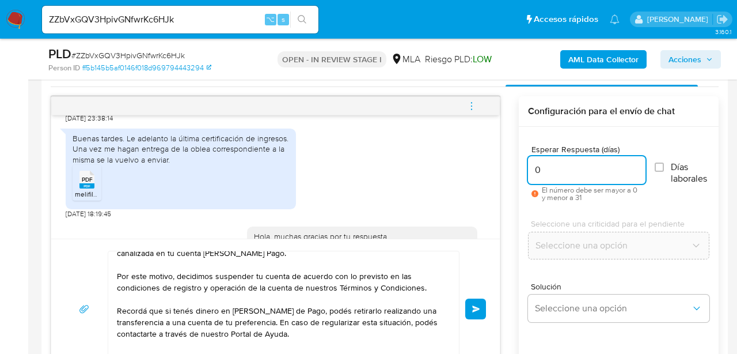
type input "0"
click at [141, 20] on input "ZZbVxGQV3HpivGNfwrKc6HJk" at bounding box center [180, 19] width 276 height 15
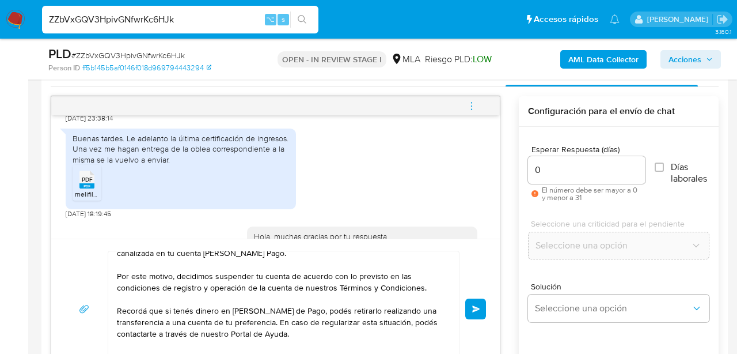
click at [141, 20] on input "ZZbVxGQV3HpivGNfwrKc6HJk" at bounding box center [180, 19] width 276 height 15
click at [478, 306] on span "Enviar" at bounding box center [476, 308] width 8 height 7
click at [478, 105] on button "menu-action" at bounding box center [472, 106] width 38 height 28
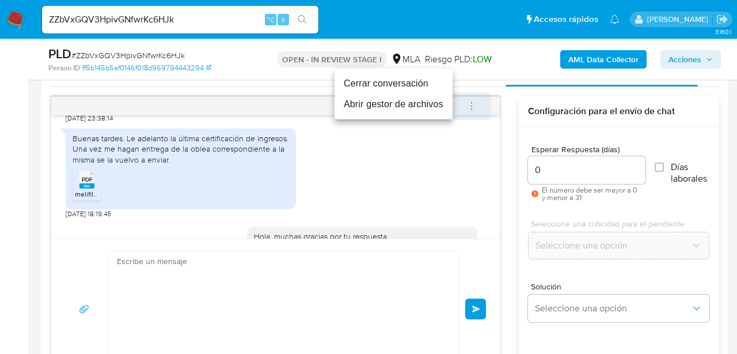
scroll to position [0, 0]
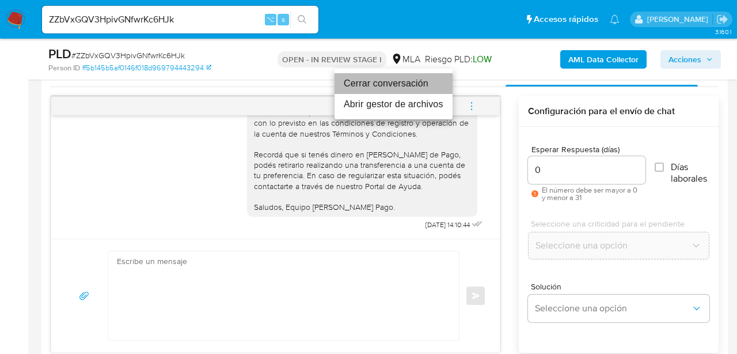
click at [399, 80] on li "Cerrar conversación" at bounding box center [394, 83] width 118 height 21
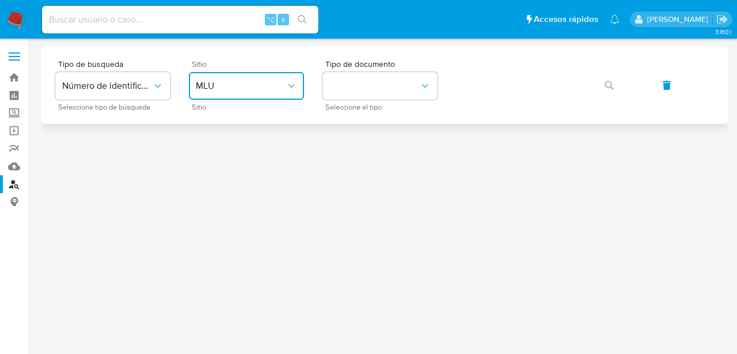
click at [260, 77] on button "MLU" at bounding box center [246, 86] width 115 height 28
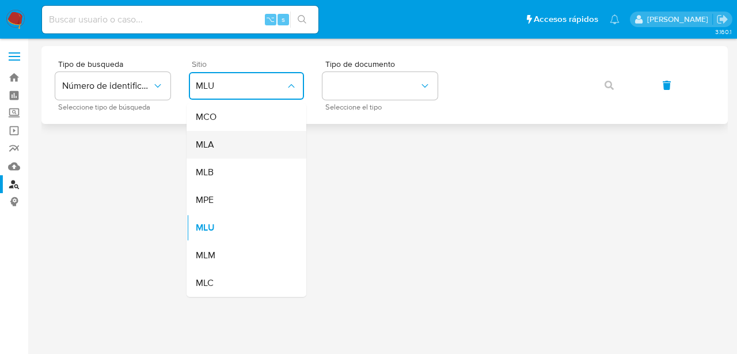
click at [255, 142] on div "MLA" at bounding box center [243, 145] width 94 height 28
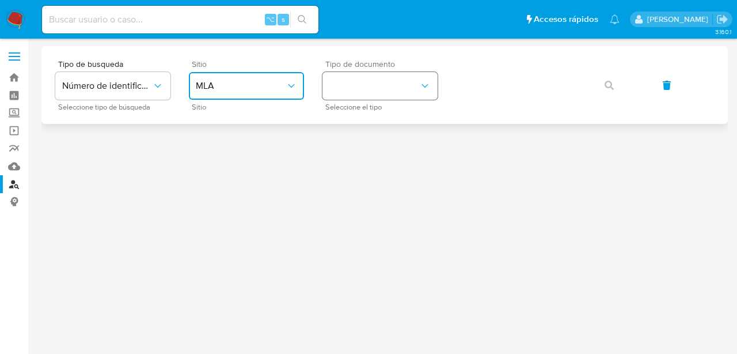
click at [342, 90] on button "identificationType" at bounding box center [380, 86] width 115 height 28
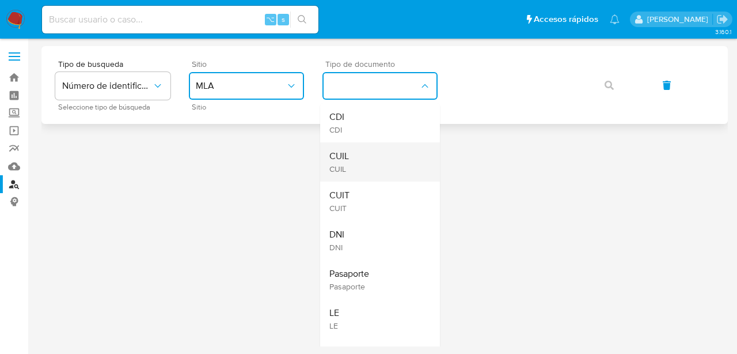
click at [358, 154] on div "CUIL CUIL" at bounding box center [376, 161] width 94 height 39
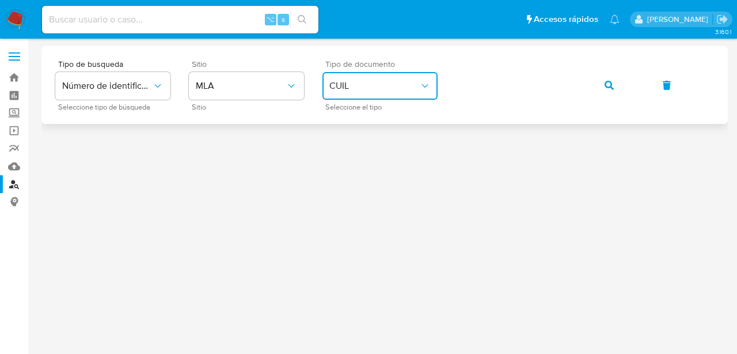
click at [600, 88] on button "button" at bounding box center [609, 85] width 39 height 28
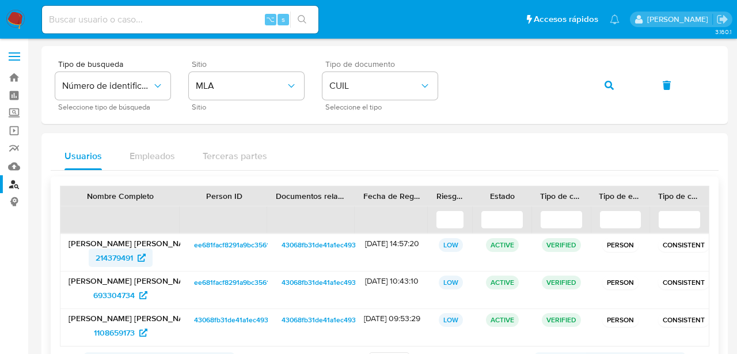
click at [111, 260] on span "214379491" at bounding box center [114, 257] width 37 height 18
click at [617, 83] on button "button" at bounding box center [609, 85] width 39 height 28
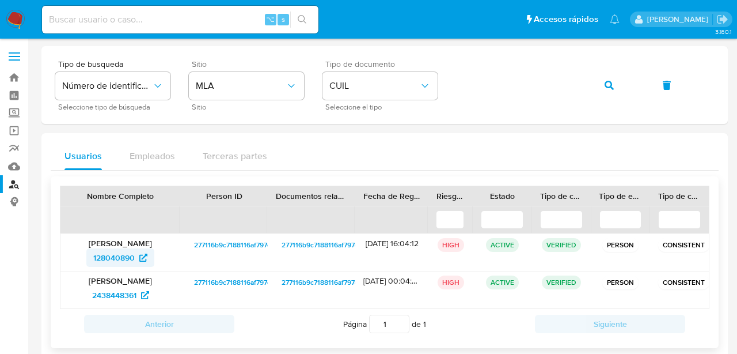
click at [101, 258] on span "128040890" at bounding box center [113, 257] width 41 height 18
click at [604, 79] on button "button" at bounding box center [609, 85] width 39 height 28
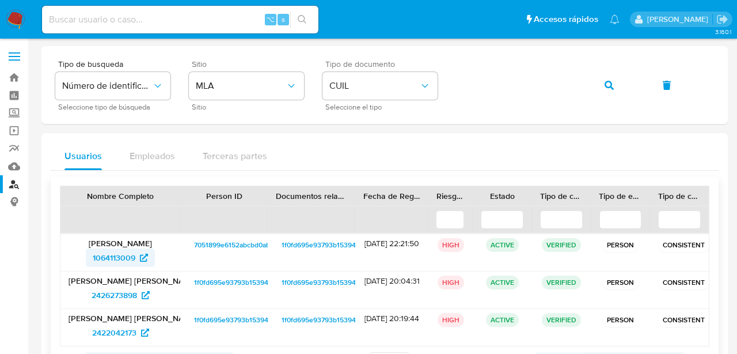
click at [108, 260] on span "1064113009" at bounding box center [114, 257] width 43 height 18
click at [616, 87] on button "button" at bounding box center [609, 85] width 39 height 28
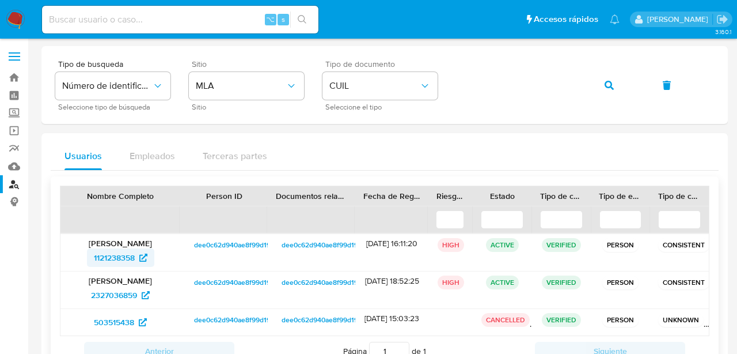
click at [98, 256] on span "1121238358" at bounding box center [114, 257] width 41 height 18
click at [614, 81] on button "button" at bounding box center [609, 85] width 39 height 28
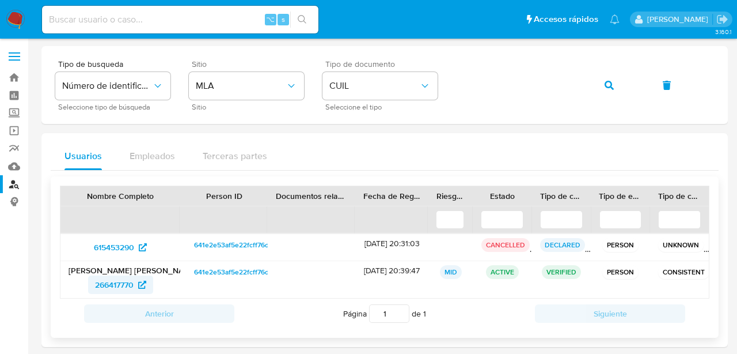
click at [129, 281] on span "266417770" at bounding box center [114, 284] width 39 height 18
click at [607, 86] on icon "button" at bounding box center [609, 85] width 9 height 9
click at [122, 282] on span "464218480" at bounding box center [114, 284] width 40 height 18
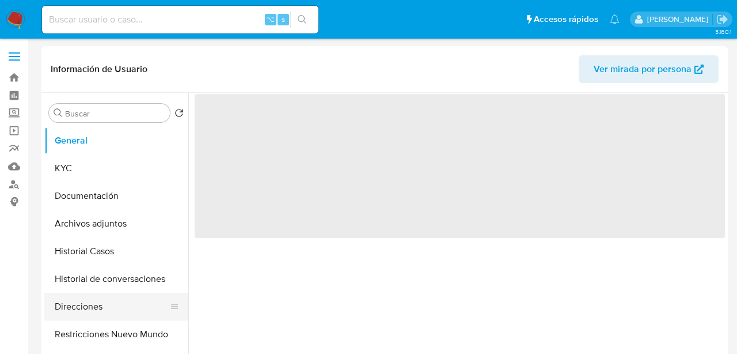
click at [72, 306] on button "Direcciones" at bounding box center [111, 307] width 135 height 28
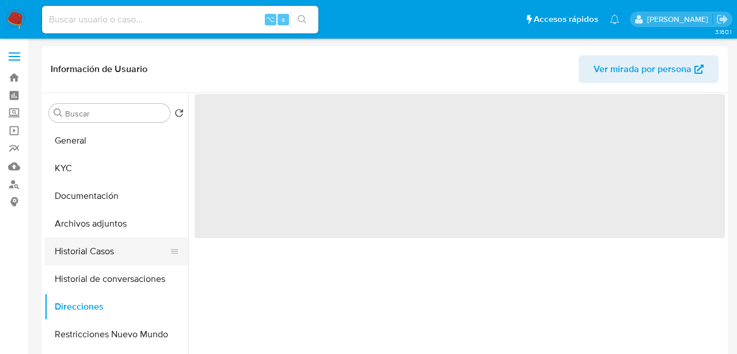
click at [77, 262] on button "Historial Casos" at bounding box center [111, 251] width 135 height 28
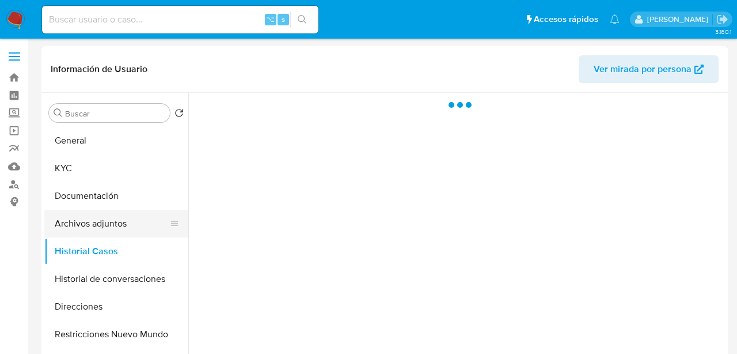
select select "10"
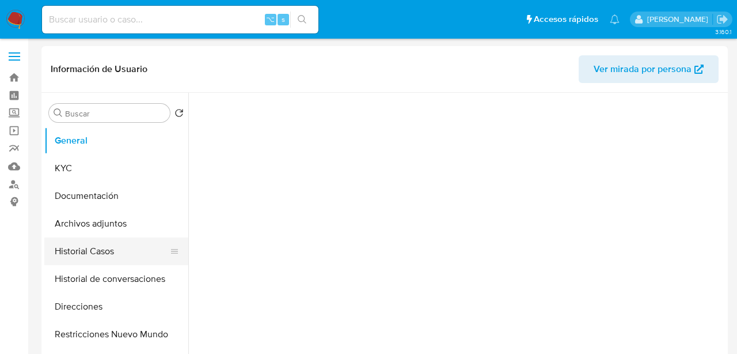
click at [100, 259] on button "Historial Casos" at bounding box center [111, 251] width 135 height 28
select select "10"
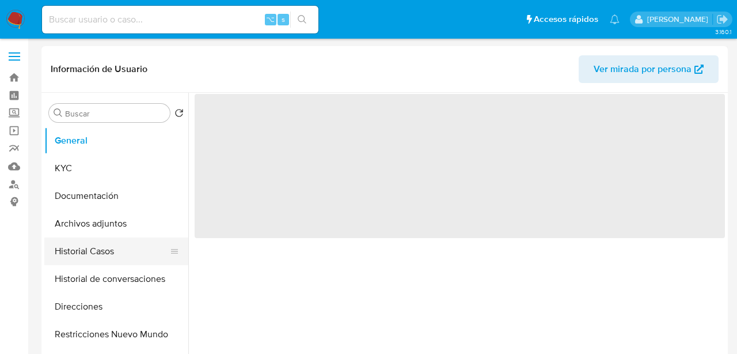
click at [111, 252] on button "Historial Casos" at bounding box center [111, 251] width 135 height 28
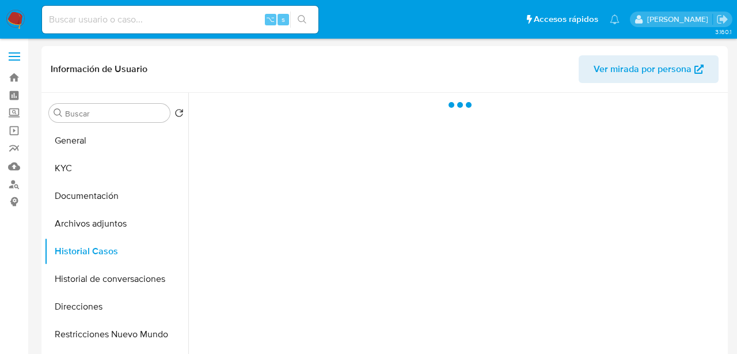
select select "10"
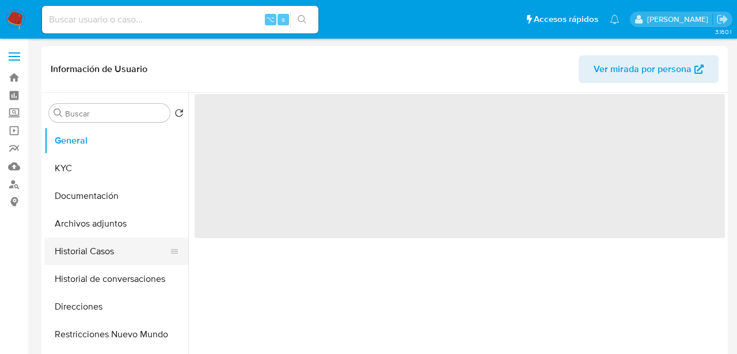
click at [91, 262] on button "Historial Casos" at bounding box center [111, 251] width 135 height 28
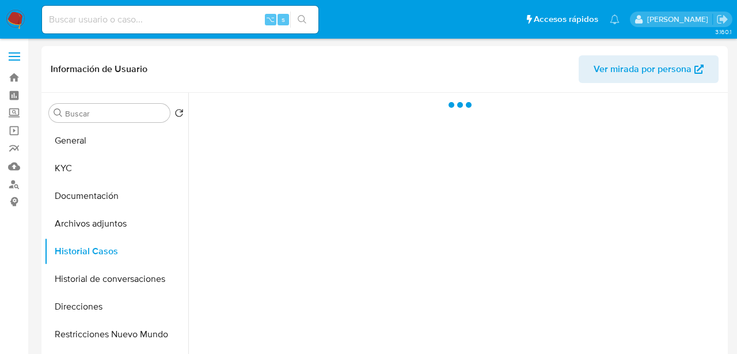
select select "10"
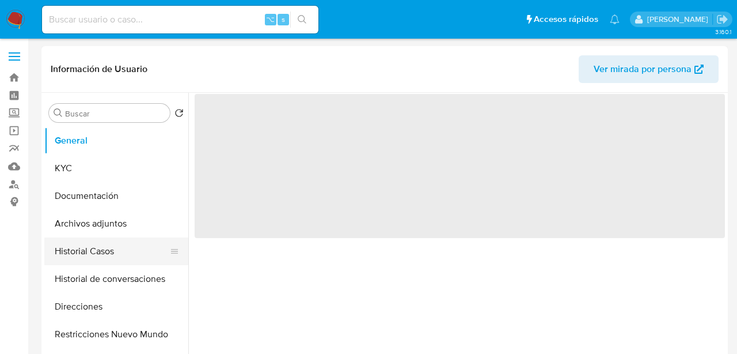
click at [92, 256] on button "Historial Casos" at bounding box center [111, 251] width 135 height 28
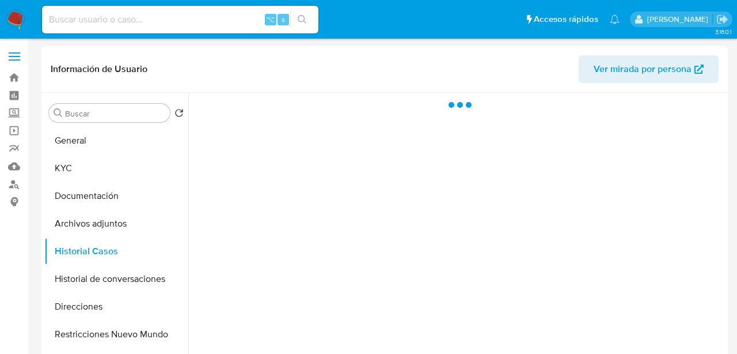
select select "10"
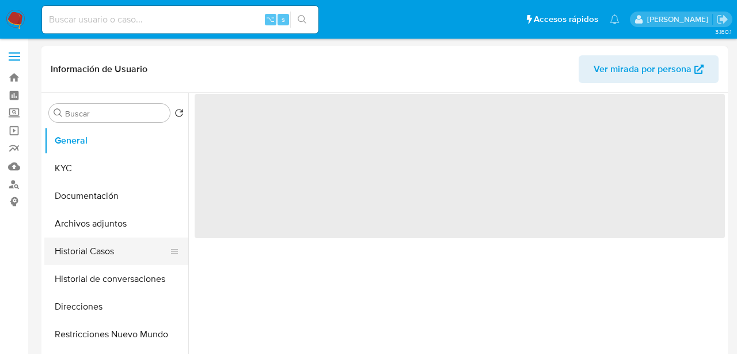
click at [107, 249] on button "Historial Casos" at bounding box center [111, 251] width 135 height 28
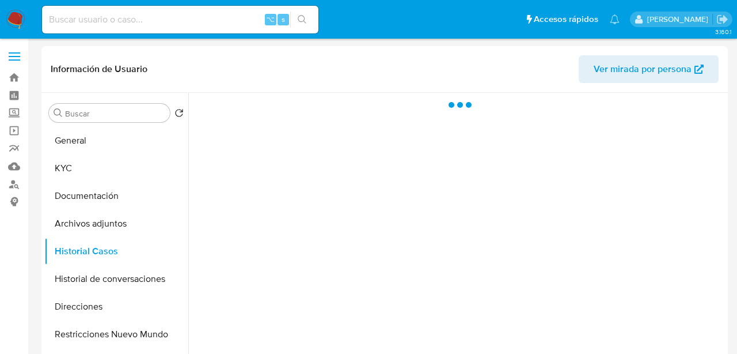
select select "10"
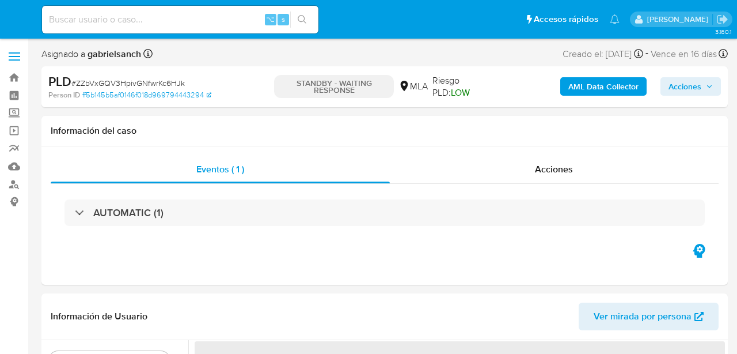
select select "10"
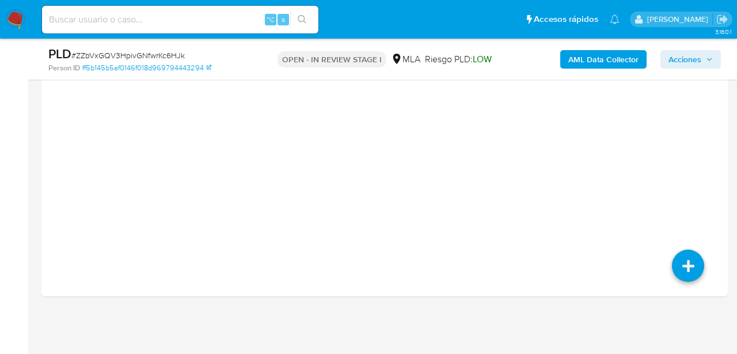
select select "10"
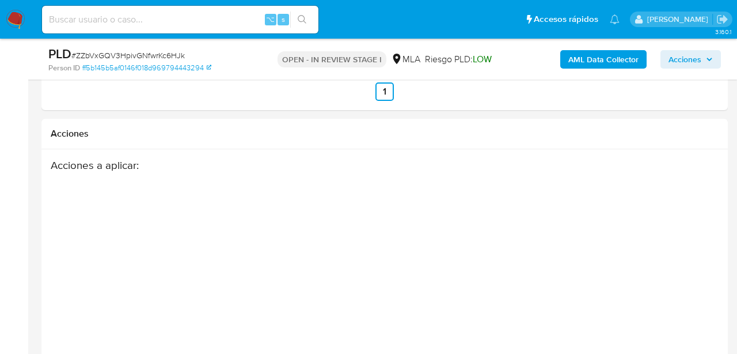
scroll to position [1656, 0]
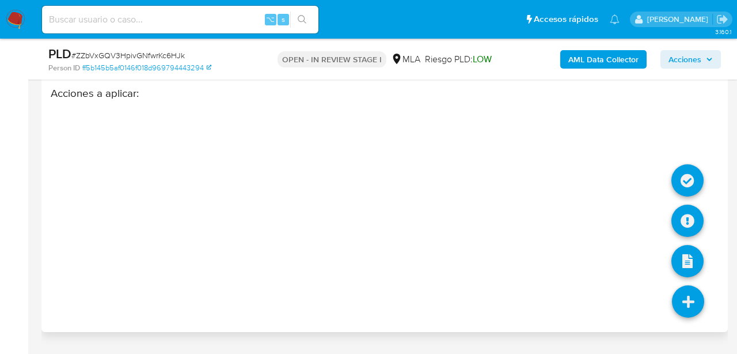
click at [689, 305] on icon at bounding box center [688, 301] width 32 height 32
click at [686, 234] on icon at bounding box center [688, 220] width 32 height 32
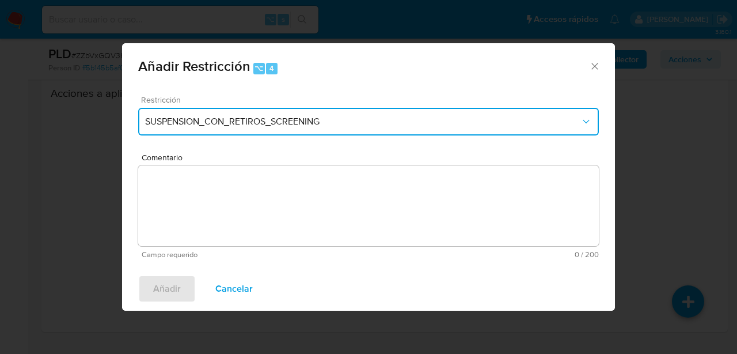
click at [264, 109] on button "SUSPENSION_CON_RETIROS_SCREENING" at bounding box center [368, 122] width 461 height 28
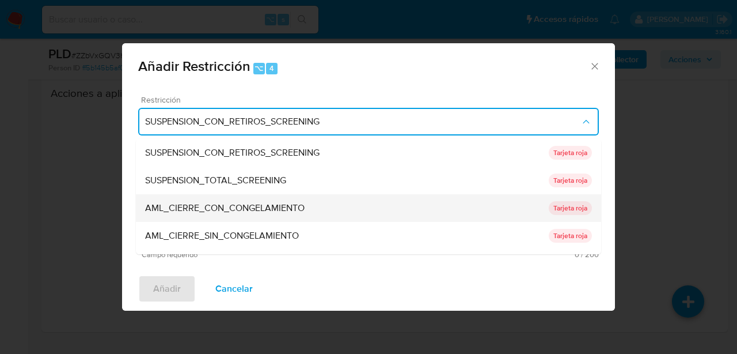
scroll to position [244, 0]
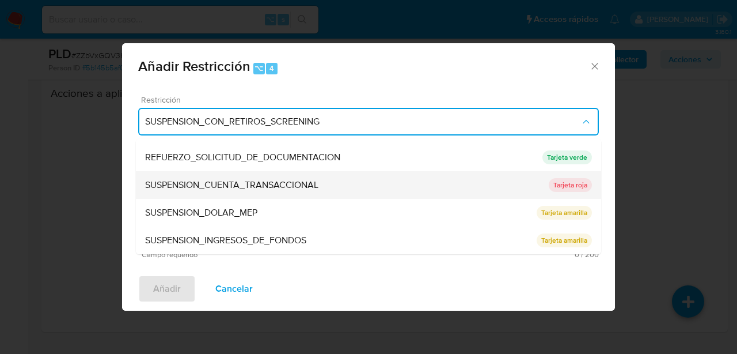
click at [253, 183] on span "SUSPENSION_CUENTA_TRANSACCIONAL" at bounding box center [231, 185] width 173 height 12
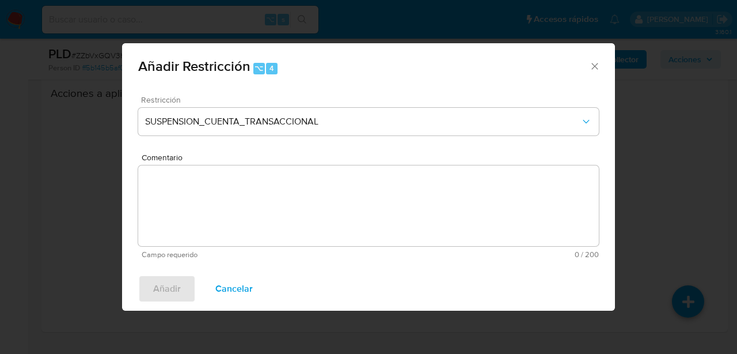
click at [253, 192] on textarea "Comentario" at bounding box center [368, 205] width 461 height 81
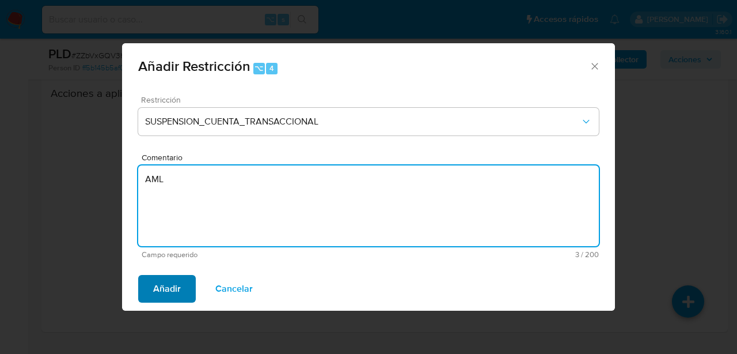
type textarea "AML"
click at [172, 291] on span "Añadir" at bounding box center [167, 288] width 28 height 25
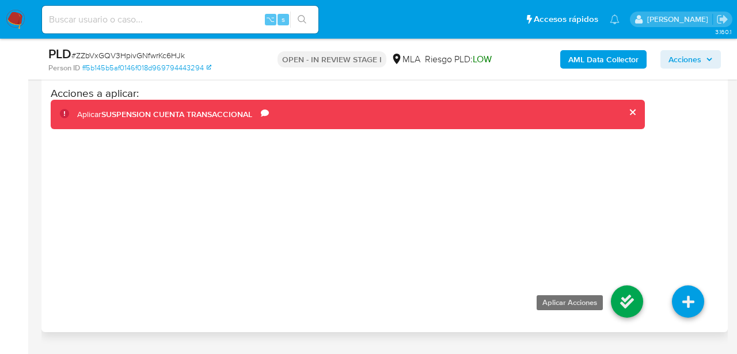
click at [623, 297] on icon at bounding box center [627, 301] width 32 height 32
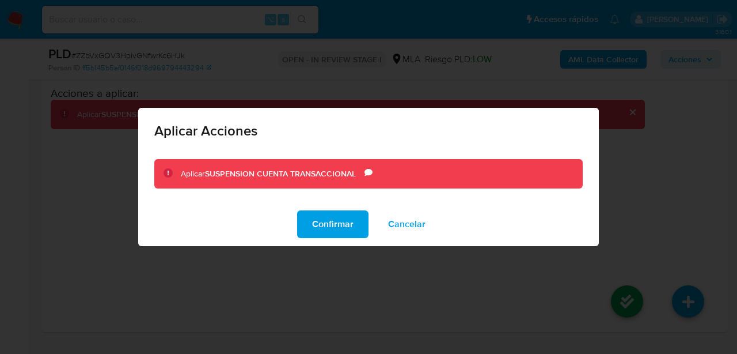
click at [287, 209] on div "Confirmar Cancelar" at bounding box center [368, 224] width 461 height 44
click at [319, 216] on span "Confirmar" at bounding box center [332, 223] width 41 height 25
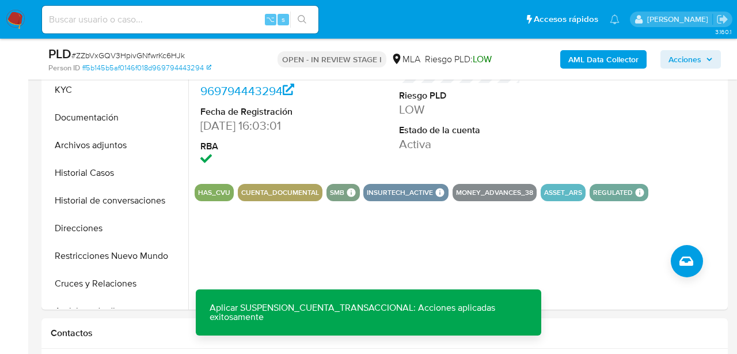
scroll to position [0, 0]
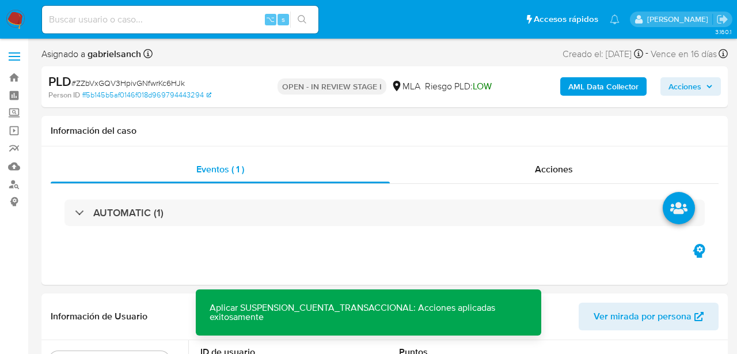
click at [711, 86] on icon "button" at bounding box center [709, 86] width 7 height 7
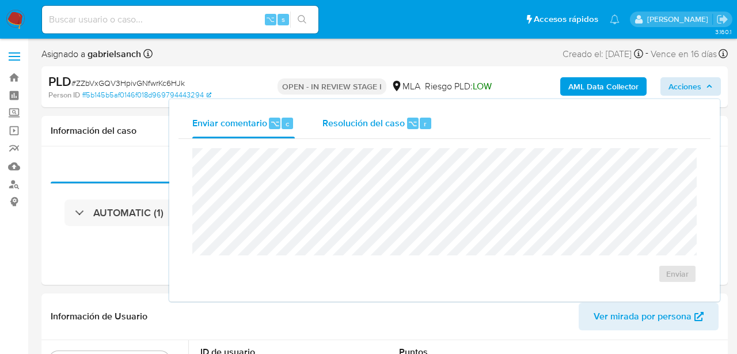
click at [370, 131] on div "Resolución del caso ⌥ r" at bounding box center [378, 123] width 110 height 30
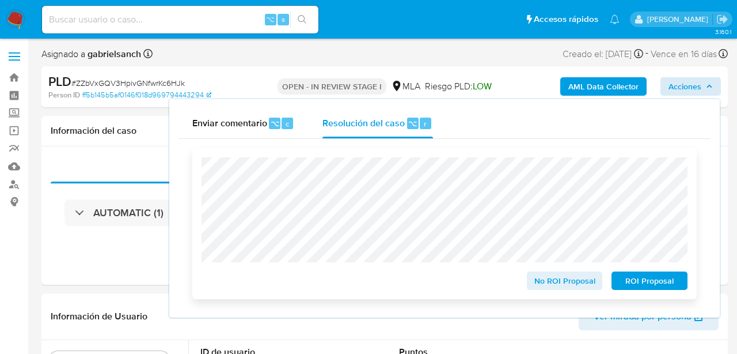
click at [668, 281] on span "ROI Proposal" at bounding box center [650, 280] width 60 height 16
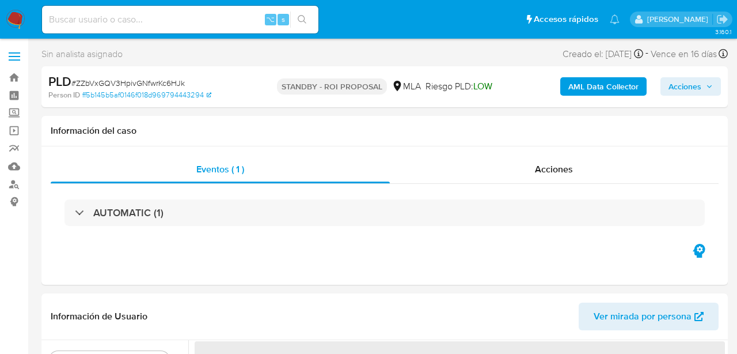
click at [137, 25] on input at bounding box center [180, 19] width 276 height 15
select select "10"
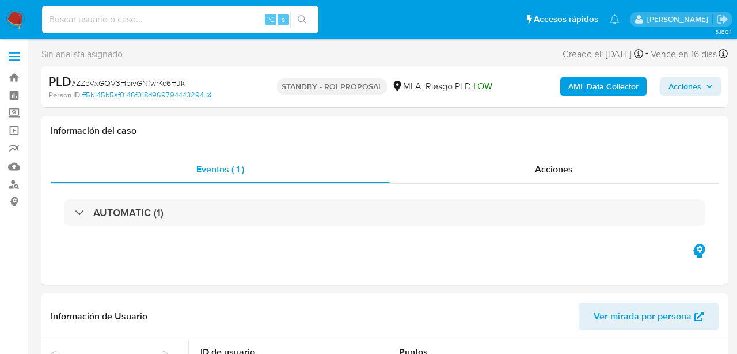
paste input "z4rlQPwvrPBQicSfsMPhU3hs"
type input "z4rlQPwvrPBQicSfsMPhU3hs"
click at [300, 16] on icon "search-icon" at bounding box center [302, 19] width 9 height 9
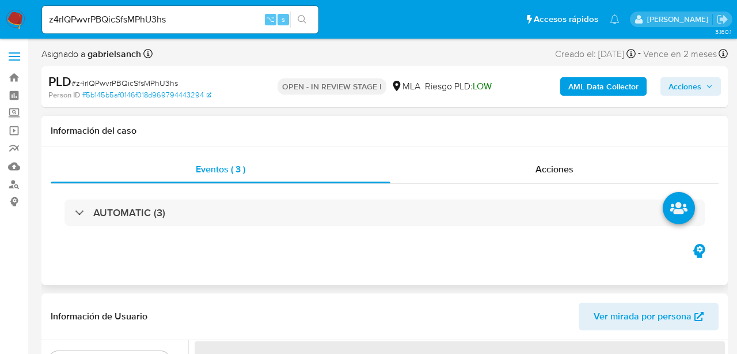
select select "10"
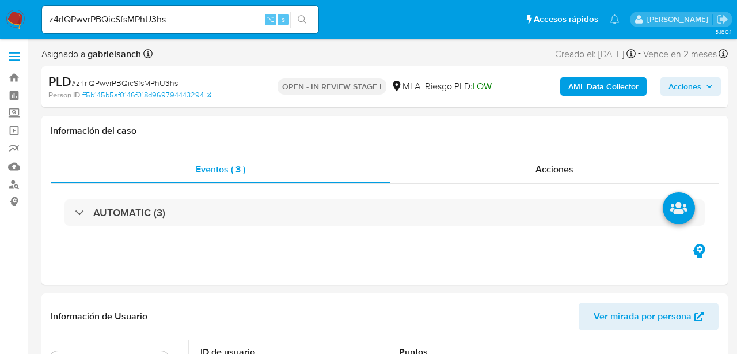
click at [591, 85] on b "AML Data Collector" at bounding box center [604, 86] width 70 height 18
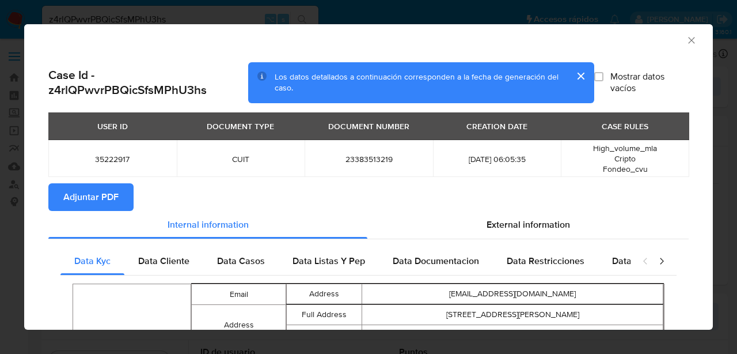
click at [114, 195] on span "Adjuntar PDF" at bounding box center [90, 196] width 55 height 25
click at [692, 39] on icon "Cerrar ventana" at bounding box center [692, 41] width 12 height 12
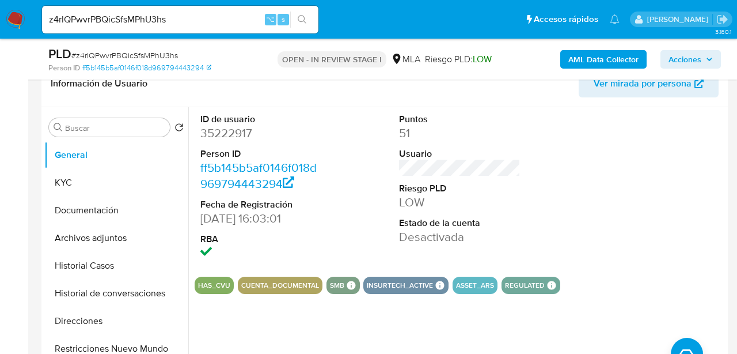
scroll to position [193, 0]
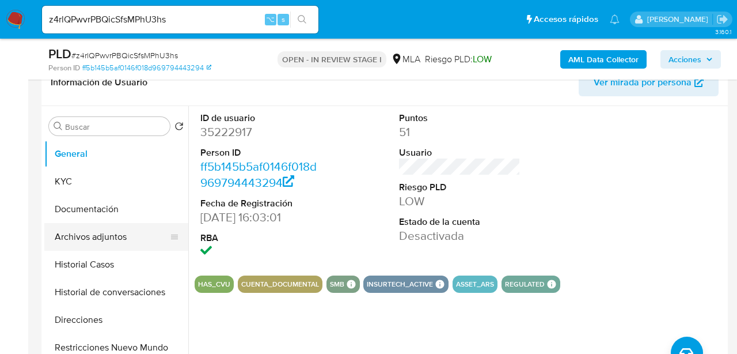
click at [109, 242] on button "Archivos adjuntos" at bounding box center [111, 237] width 135 height 28
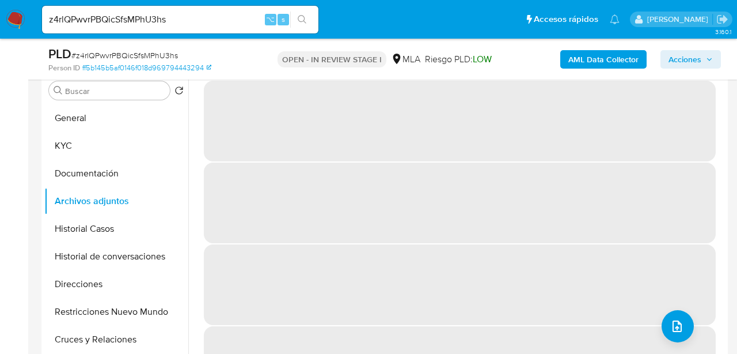
scroll to position [234, 0]
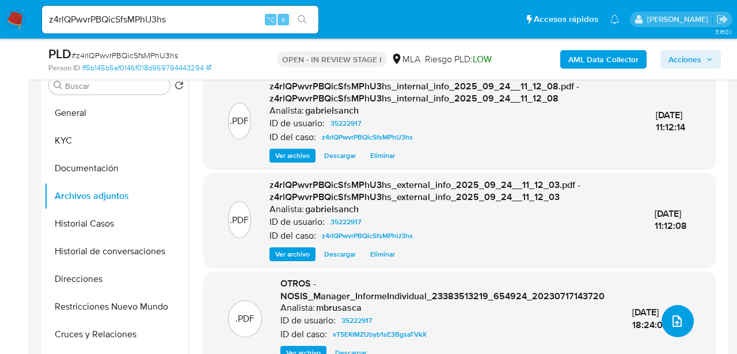
click at [673, 320] on icon "upload-file" at bounding box center [677, 321] width 14 height 14
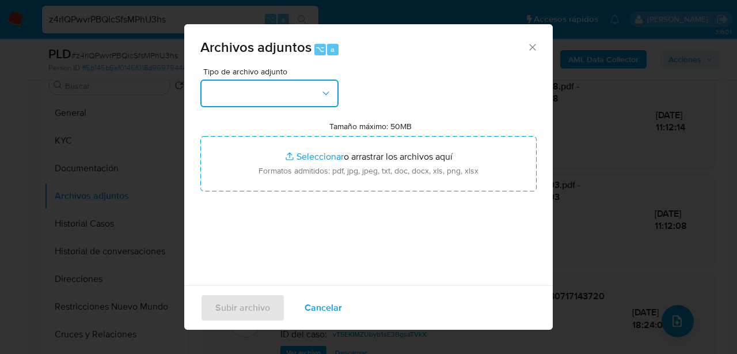
click at [251, 88] on button "button" at bounding box center [269, 93] width 138 height 28
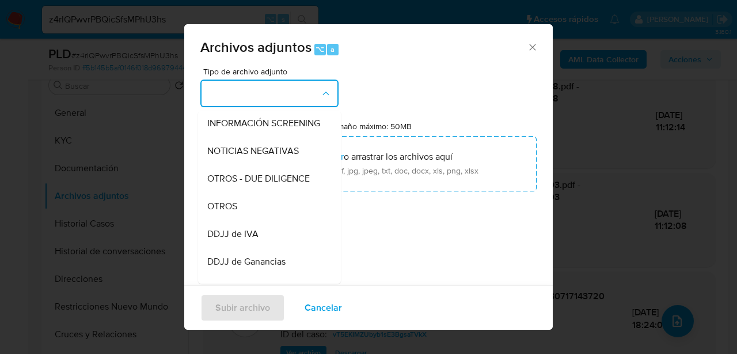
scroll to position [141, 0]
click at [246, 211] on div "OTROS" at bounding box center [266, 205] width 118 height 28
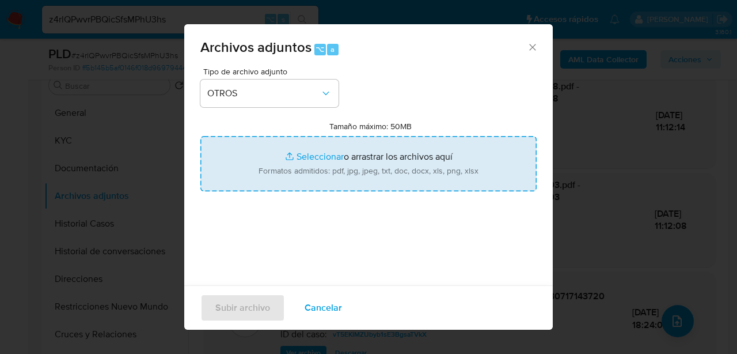
click at [298, 151] on input "Tamaño máximo: 50MB Seleccionar archivos" at bounding box center [368, 163] width 336 height 55
type input "C:\fakepath\Caselog z4rlQPwvrPBQicSfsMPhU3hs_2025_09_17_23_39_48.docx"
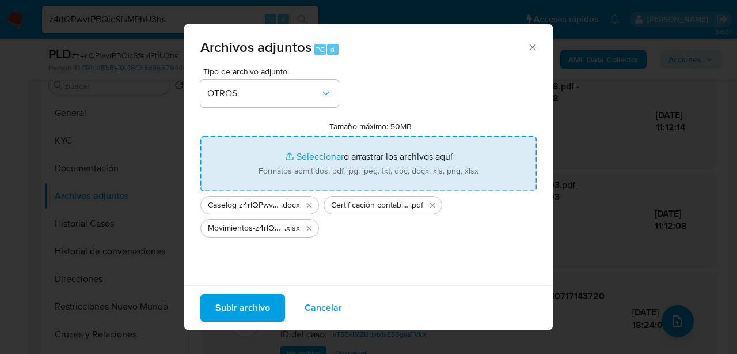
click at [244, 308] on span "Subir archivo" at bounding box center [242, 307] width 55 height 25
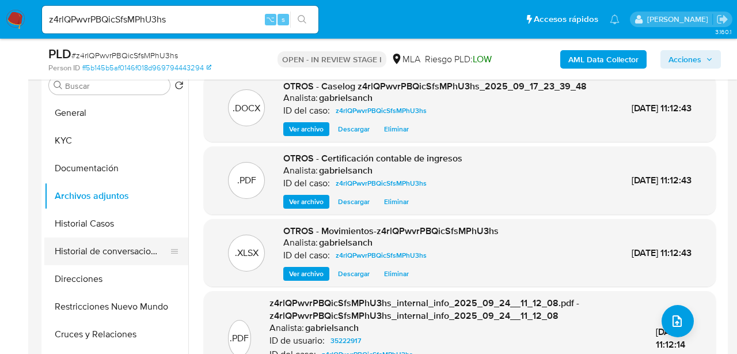
click at [73, 251] on button "Historial de conversaciones" at bounding box center [111, 251] width 135 height 28
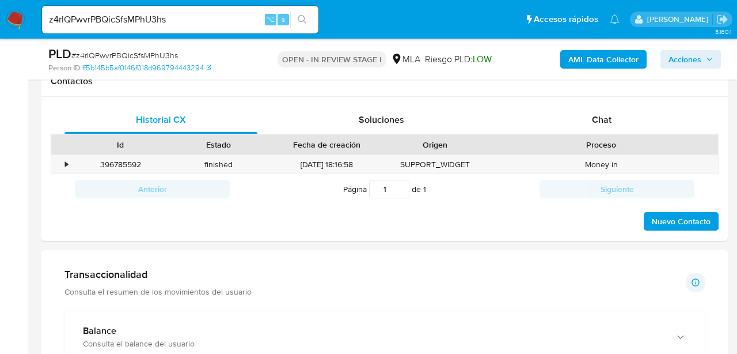
scroll to position [521, 0]
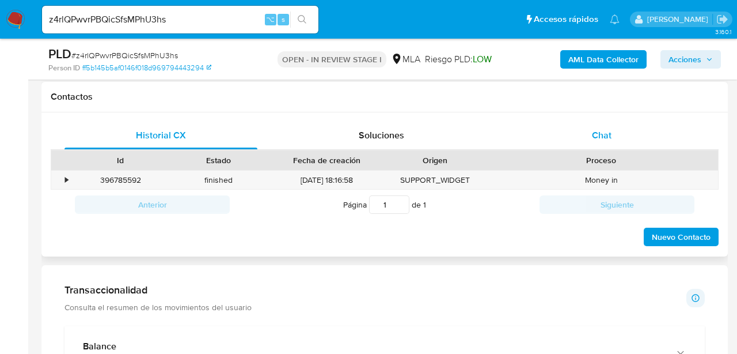
click at [562, 142] on div "Chat" at bounding box center [602, 136] width 193 height 28
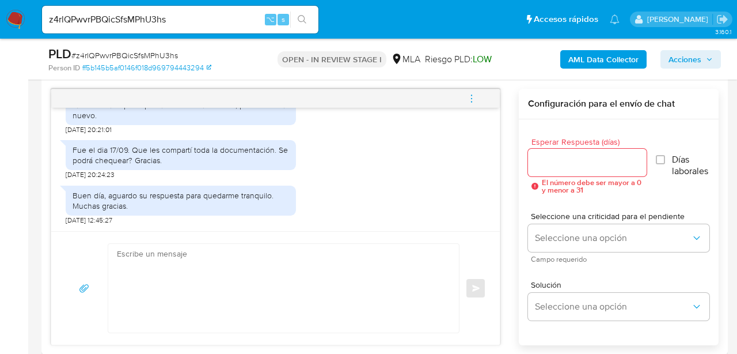
scroll to position [588, 0]
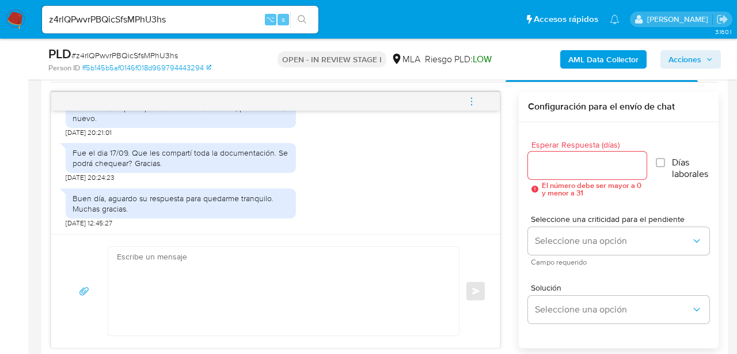
click at [141, 21] on input "z4rlQPwvrPBQicSfsMPhU3hs" at bounding box center [180, 19] width 276 height 15
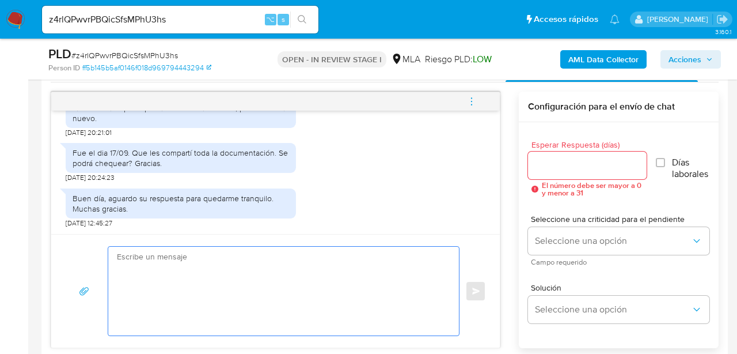
click at [184, 316] on textarea at bounding box center [281, 291] width 328 height 89
paste textarea "Hola, Muchas gracias por la respuesta. Analizamos tu caso y notamos que la info…"
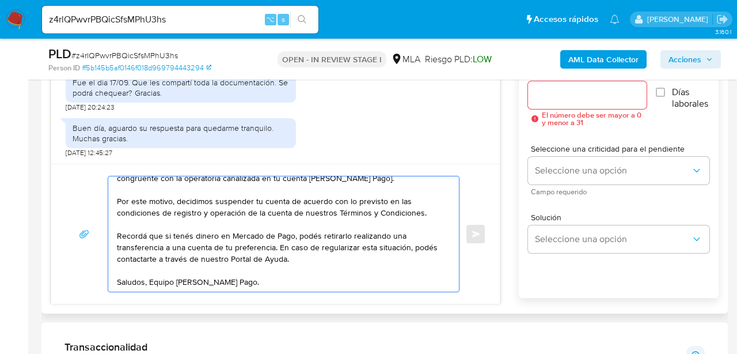
scroll to position [0, 0]
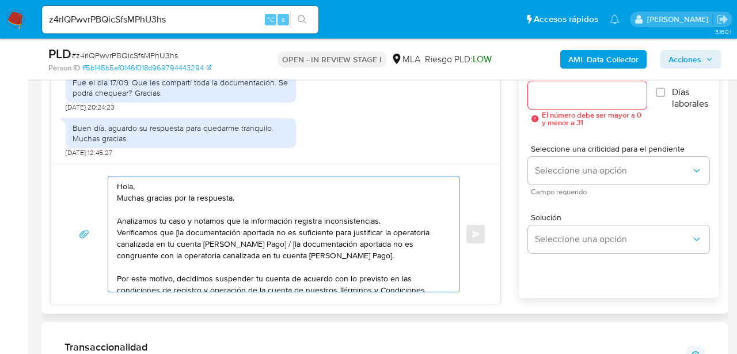
click at [179, 231] on textarea "Hola, Muchas gracias por la respuesta. Analizamos tu caso y notamos que la info…" at bounding box center [281, 233] width 328 height 115
drag, startPoint x: 266, startPoint y: 244, endPoint x: 329, endPoint y: 256, distance: 64.5
click at [329, 256] on textarea "Hola, Muchas gracias por la respuesta. Analizamos tu caso y notamos que la info…" at bounding box center [281, 233] width 328 height 115
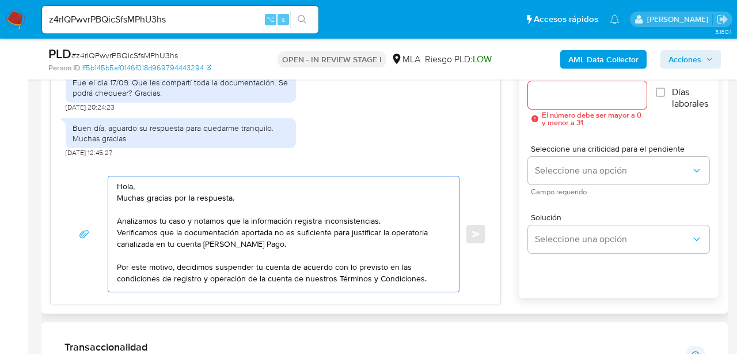
scroll to position [66, 0]
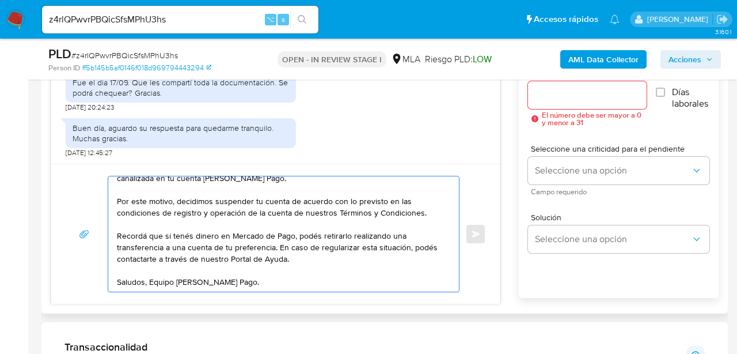
type textarea "Hola, Muchas gracias por la respuesta. Analizamos tu caso y notamos que la info…"
click at [583, 91] on input "Esperar Respuesta (días)" at bounding box center [587, 95] width 119 height 15
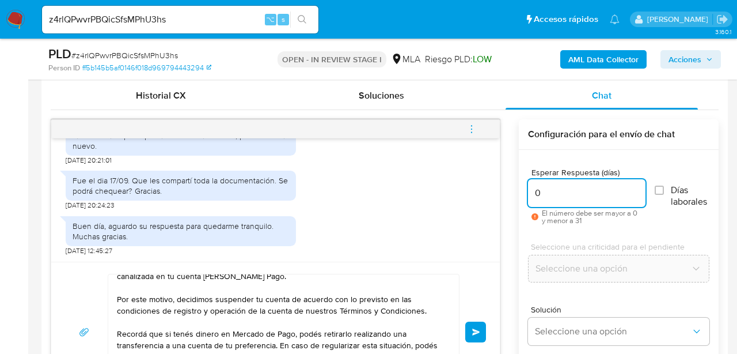
scroll to position [559, 0]
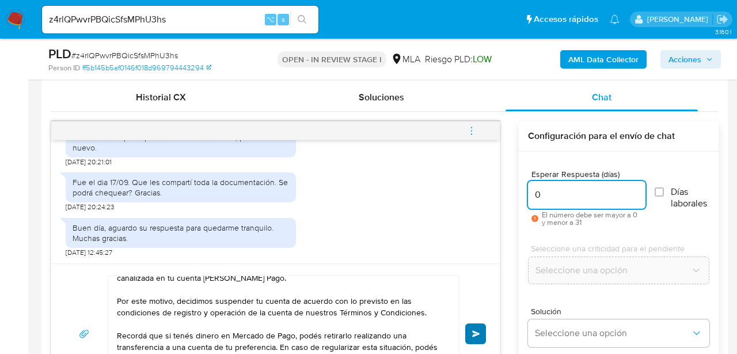
type input "0"
click at [470, 327] on button "Enviar" at bounding box center [475, 333] width 21 height 21
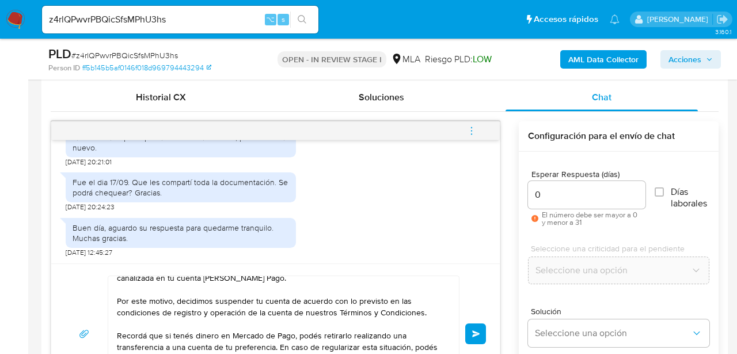
click at [473, 127] on icon "menu-action" at bounding box center [472, 131] width 10 height 10
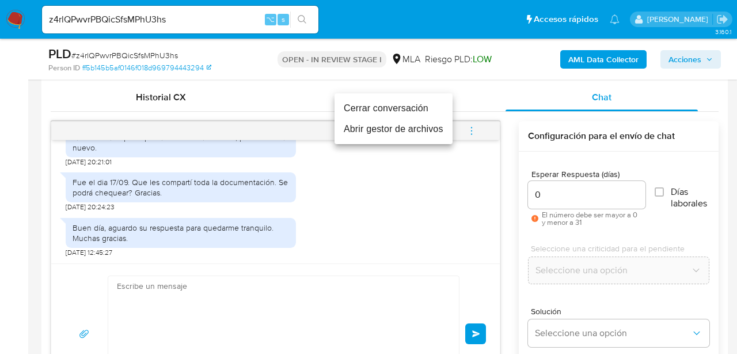
scroll to position [0, 0]
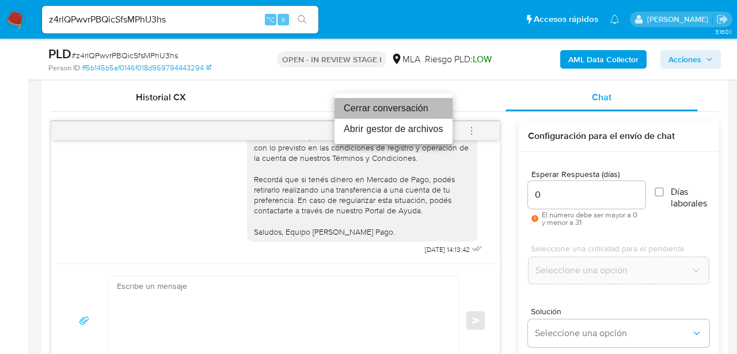
click at [398, 113] on li "Cerrar conversación" at bounding box center [394, 108] width 118 height 21
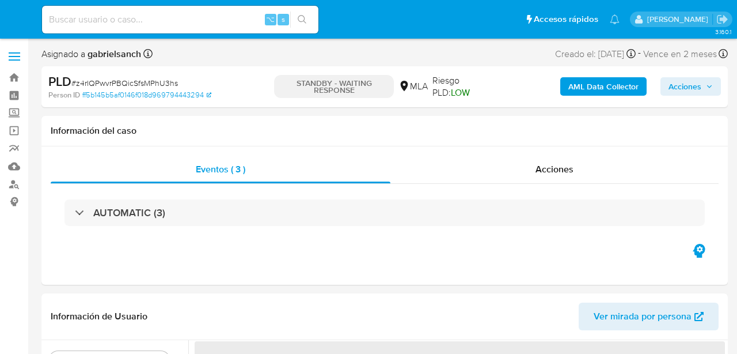
select select "10"
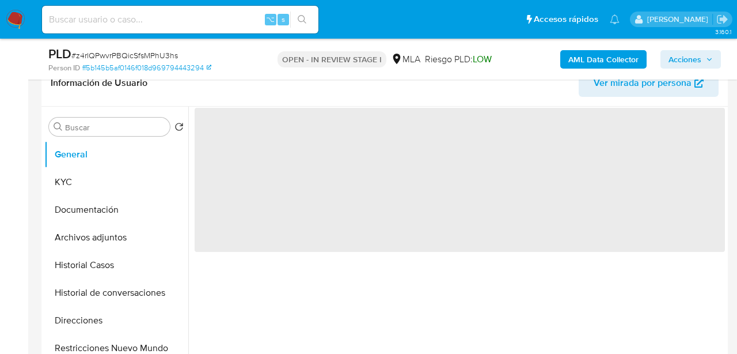
scroll to position [192, 0]
select select "10"
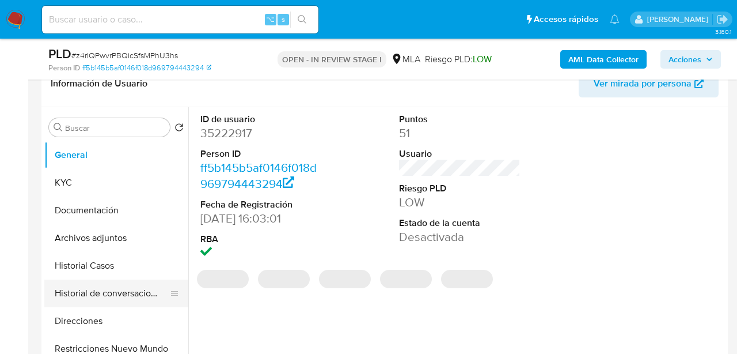
click at [82, 297] on button "Historial de conversaciones" at bounding box center [111, 293] width 135 height 28
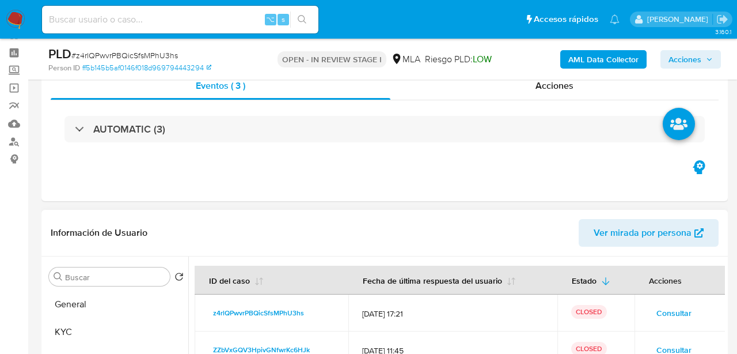
scroll to position [0, 0]
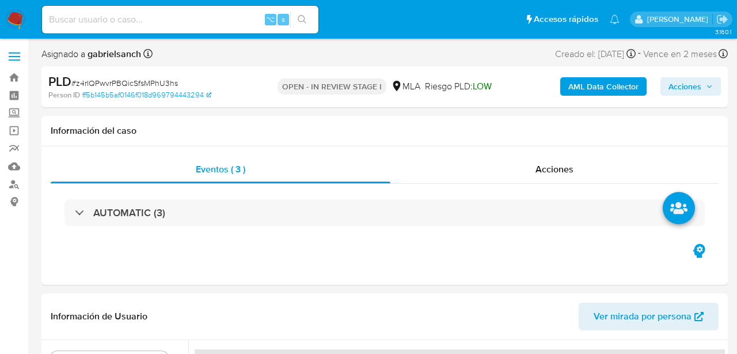
click at [688, 84] on span "Acciones" at bounding box center [685, 86] width 33 height 18
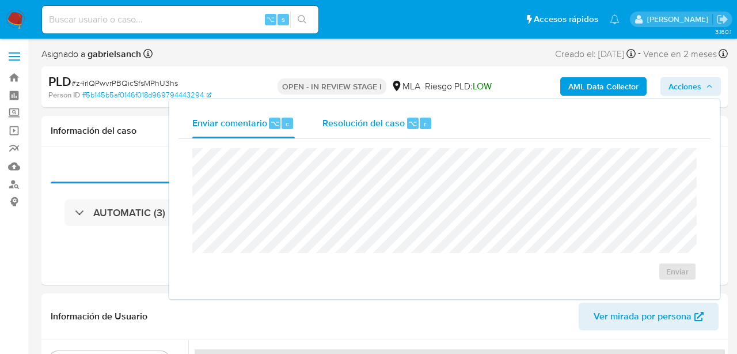
click at [371, 121] on span "Resolución del caso" at bounding box center [364, 122] width 82 height 13
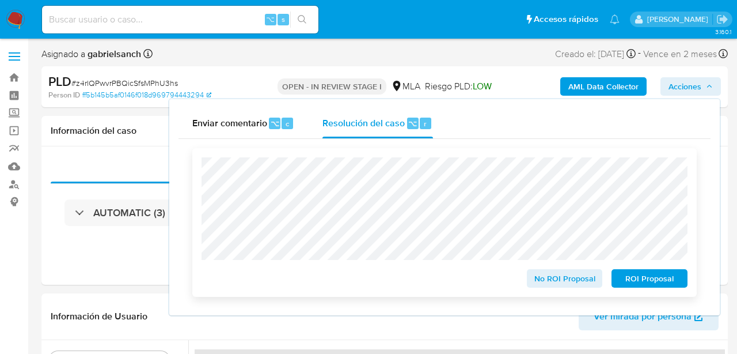
click at [627, 276] on span "ROI Proposal" at bounding box center [650, 278] width 60 height 16
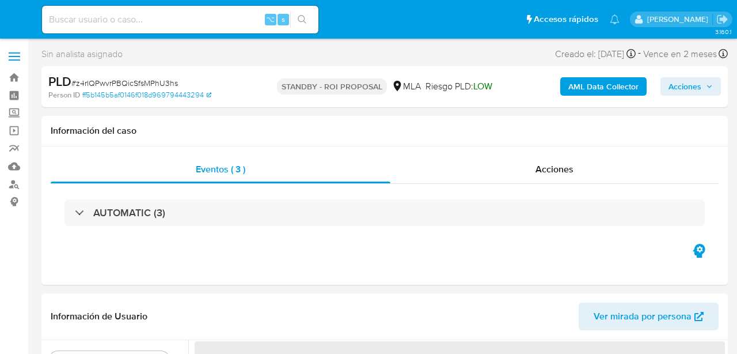
select select "10"
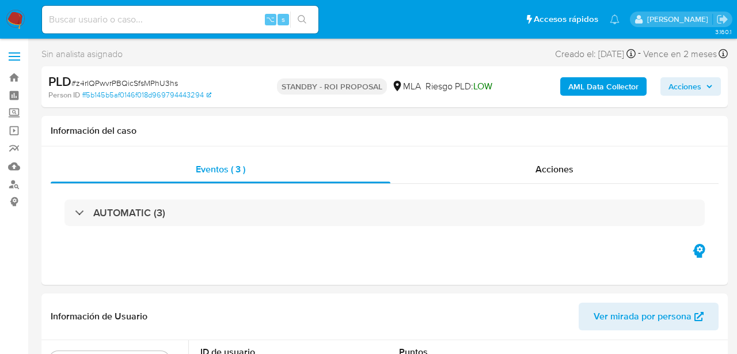
click at [120, 20] on input at bounding box center [180, 19] width 276 height 15
paste input "0Jlh9UV2X0yBLOwANotymHG4"
type input "0Jlh9UV2X0yBLOwANotymHG4"
click at [302, 25] on button "search-icon" at bounding box center [302, 20] width 24 height 16
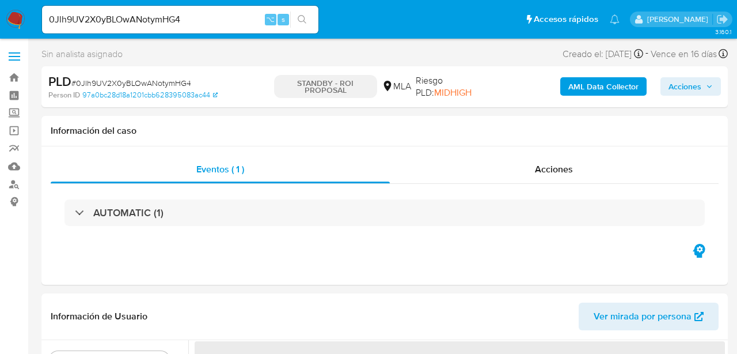
select select "10"
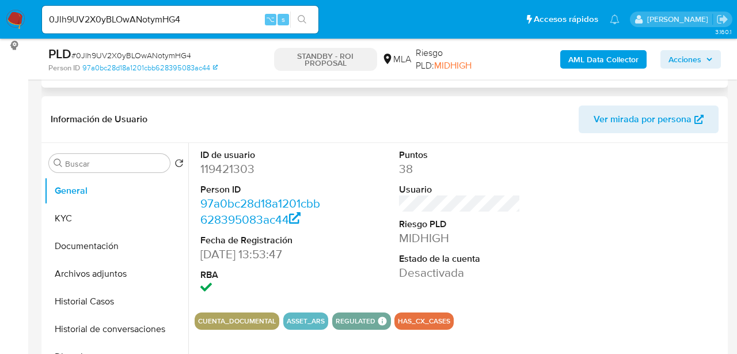
scroll to position [199, 0]
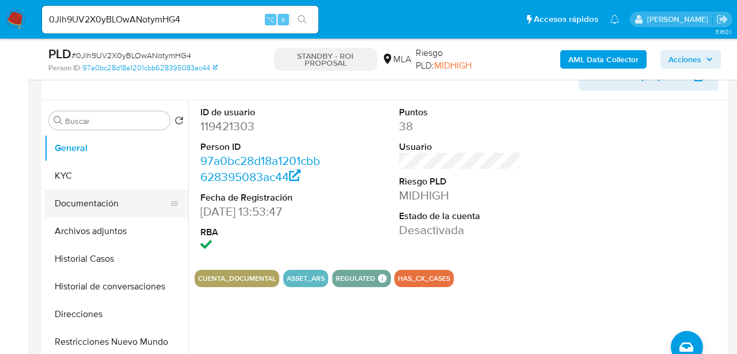
click at [92, 201] on button "Documentación" at bounding box center [111, 204] width 135 height 28
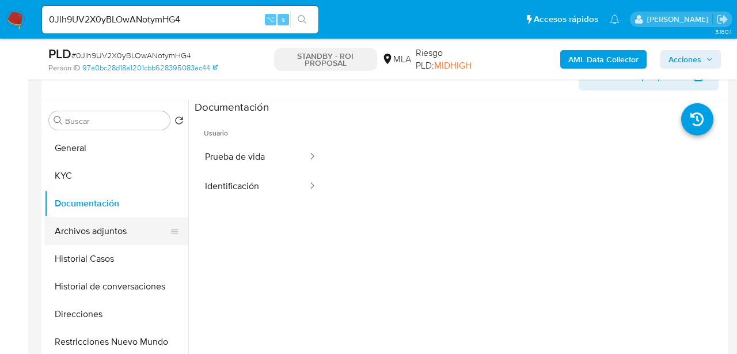
click at [117, 237] on button "Archivos adjuntos" at bounding box center [111, 231] width 135 height 28
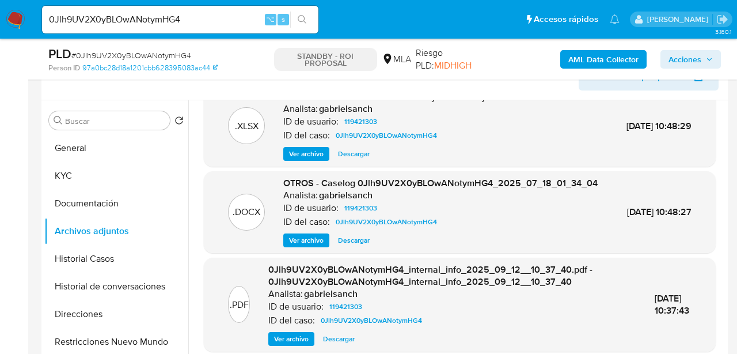
scroll to position [35, 0]
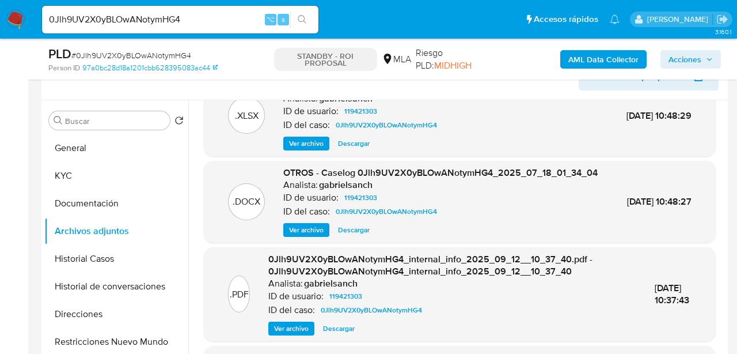
click at [308, 236] on span "Ver archivo" at bounding box center [306, 230] width 35 height 12
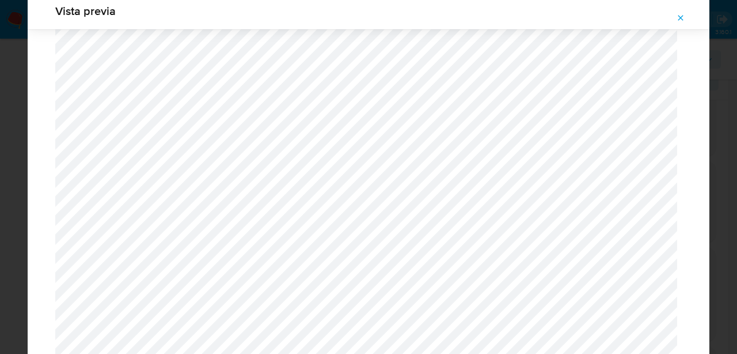
scroll to position [502, 0]
click at [677, 22] on icon "Attachment preview" at bounding box center [680, 17] width 9 height 9
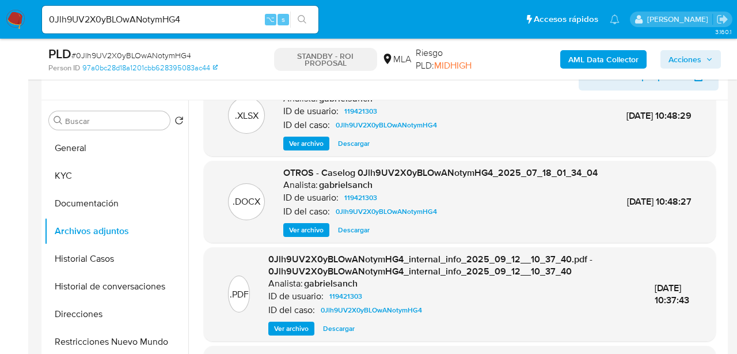
click at [170, 18] on input "0Jlh9UV2X0yBLOwANotymHG4" at bounding box center [180, 19] width 276 height 15
paste input "THudLKylKVdealMAVEsT3xup"
type input "THudLKylKVdealMAVEsT3xup"
click at [312, 22] on button "search-icon" at bounding box center [302, 20] width 24 height 16
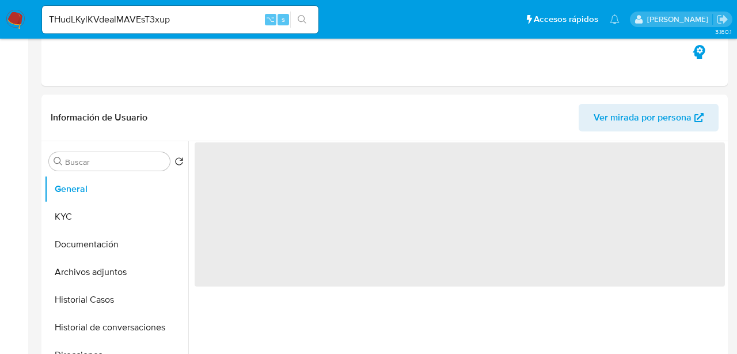
select select "10"
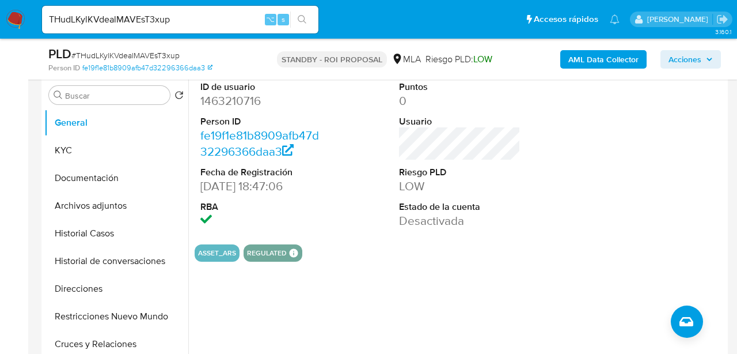
scroll to position [223, 0]
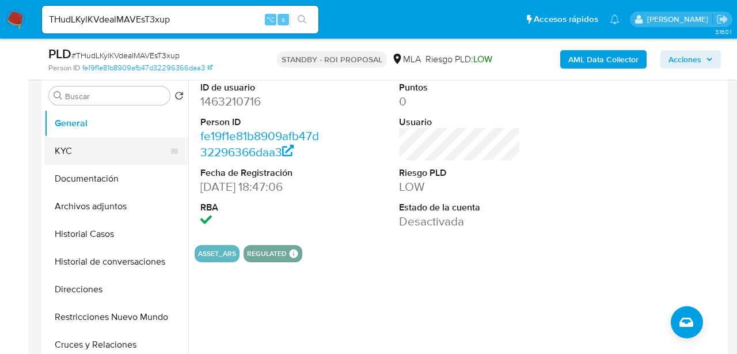
click at [86, 155] on button "KYC" at bounding box center [111, 151] width 135 height 28
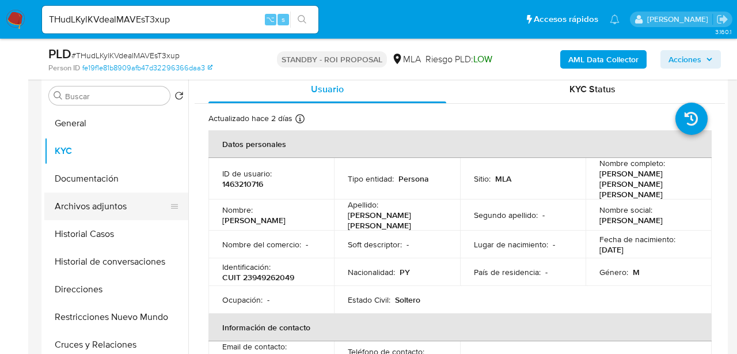
click at [92, 209] on button "Archivos adjuntos" at bounding box center [111, 206] width 135 height 28
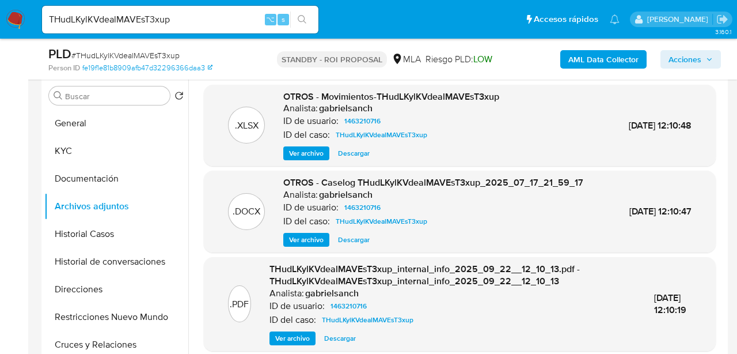
click at [306, 245] on span "Ver archivo" at bounding box center [306, 240] width 35 height 12
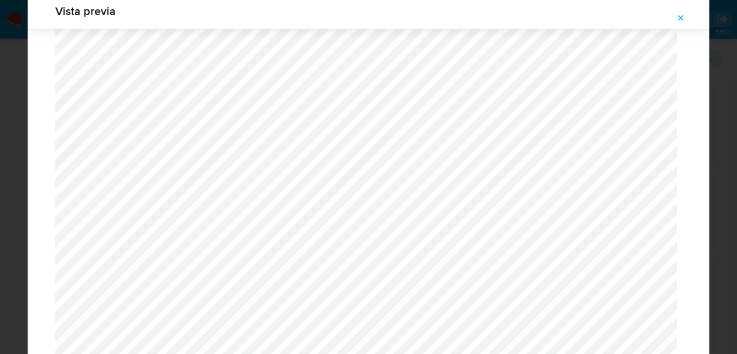
scroll to position [166, 0]
click at [677, 14] on icon "Attachment preview" at bounding box center [680, 17] width 9 height 9
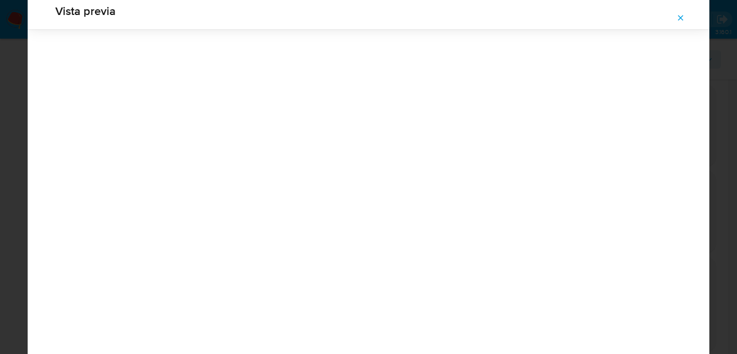
scroll to position [37, 0]
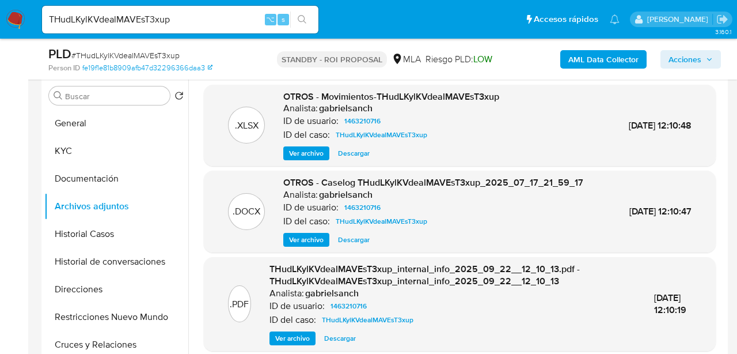
click at [153, 20] on input "THudLKylKVdealMAVEsT3xup" at bounding box center [180, 19] width 276 height 15
paste input "A2WE9lzFfYes7C0YsdIHJMFl"
type input "A2WE9lzFfYes7C0YsdIHJMFl"
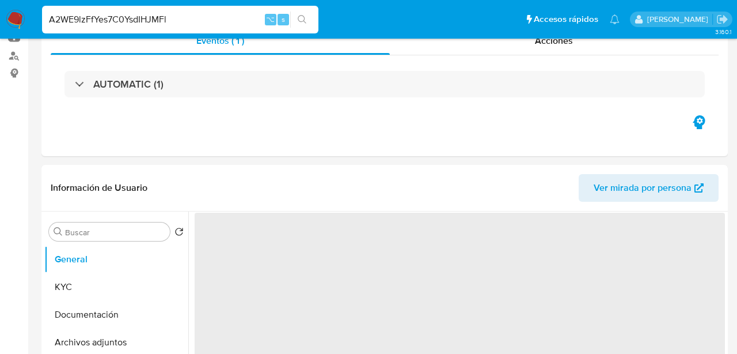
select select "10"
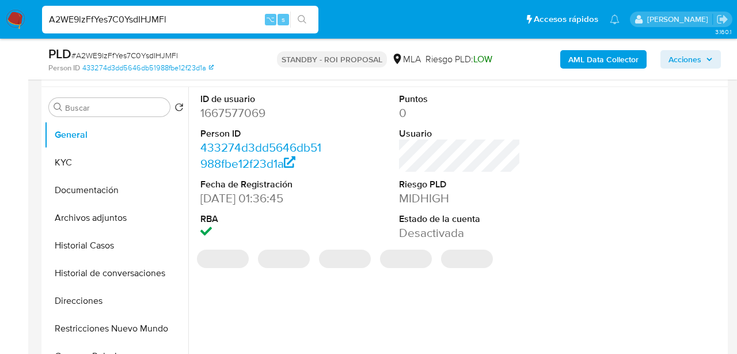
scroll to position [215, 0]
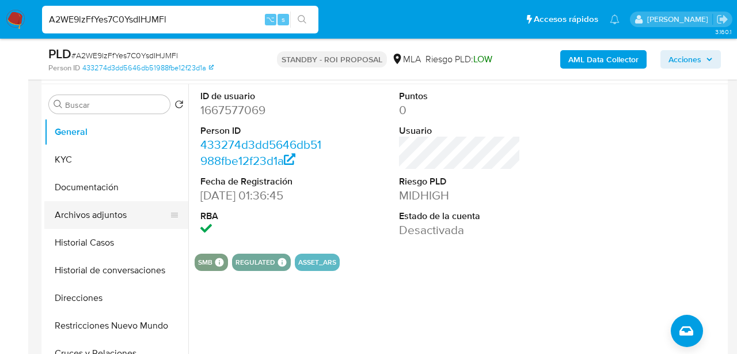
click at [83, 225] on button "Archivos adjuntos" at bounding box center [111, 215] width 135 height 28
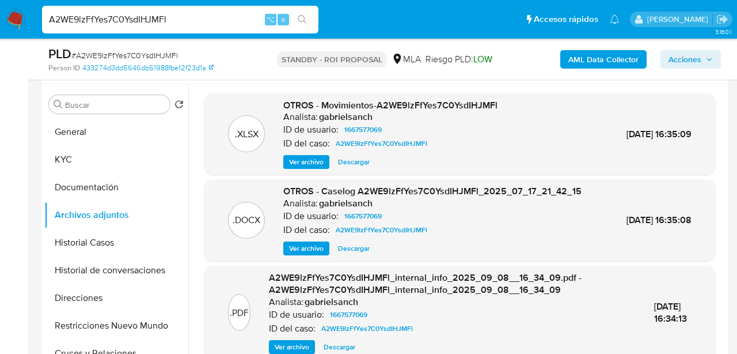
click at [321, 254] on span "Ver archivo" at bounding box center [306, 248] width 35 height 12
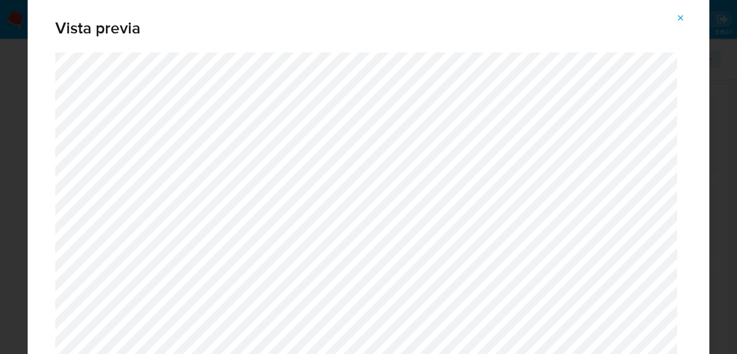
click at [677, 18] on icon "Attachment preview" at bounding box center [680, 17] width 9 height 9
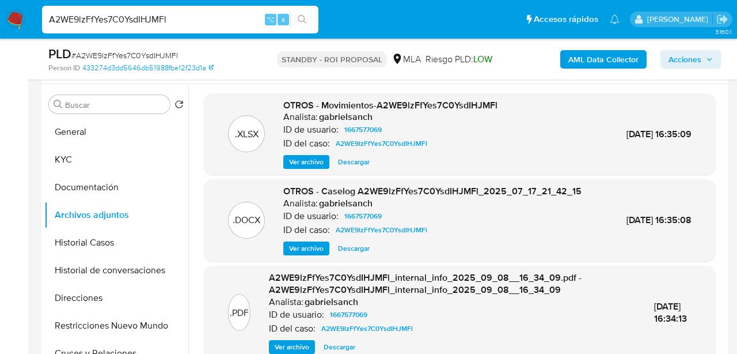
click at [77, 22] on input "A2WE9lzFfYes7C0YsdIHJMFl" at bounding box center [180, 19] width 276 height 15
paste input "Fsw7mogWXle8UNragArnUSoJ"
type input "Fsw7mogWXle8UNragArnUSoJ"
click at [302, 17] on icon "search-icon" at bounding box center [302, 19] width 9 height 9
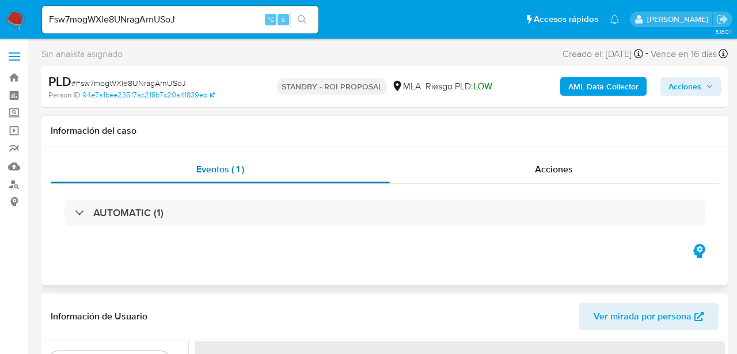
select select "10"
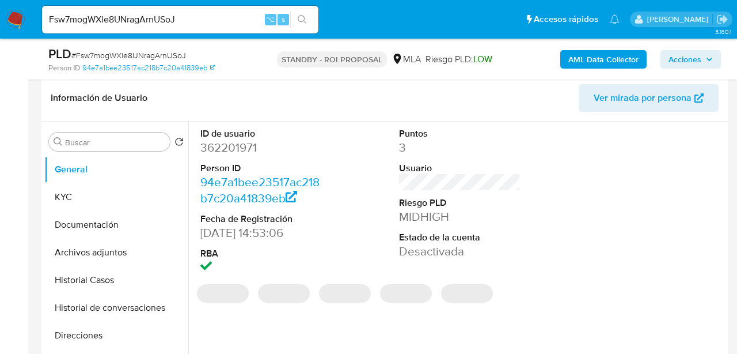
scroll to position [182, 0]
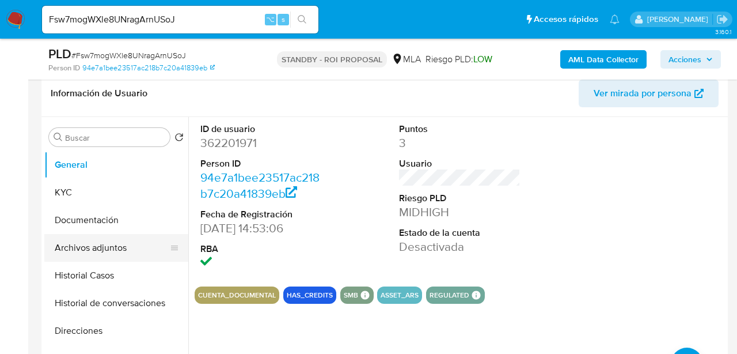
click at [105, 255] on button "Archivos adjuntos" at bounding box center [111, 248] width 135 height 28
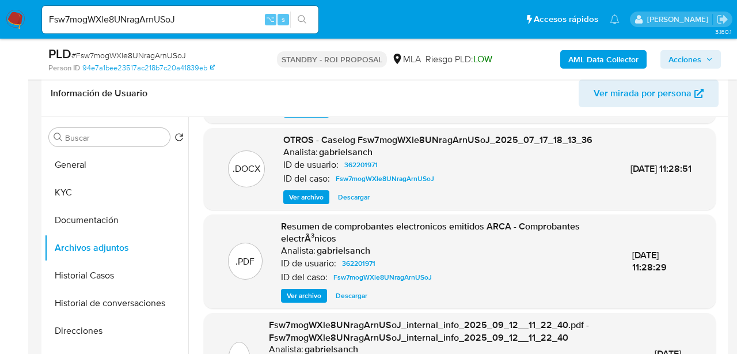
scroll to position [88, 0]
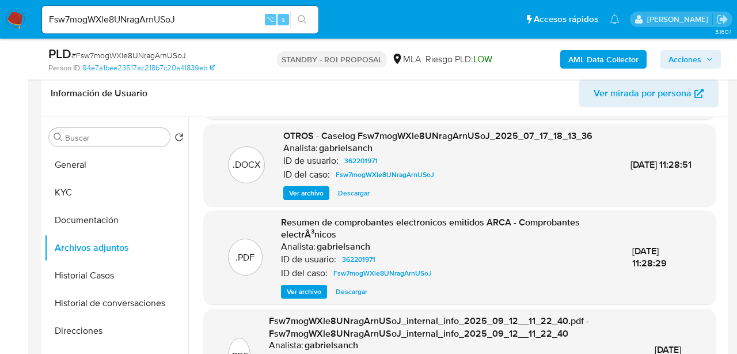
click at [328, 200] on button "Ver archivo" at bounding box center [306, 193] width 46 height 14
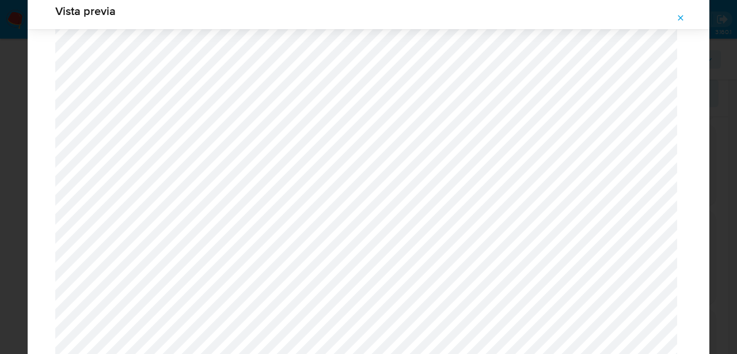
scroll to position [53, 0]
click at [688, 15] on button "Attachment preview" at bounding box center [680, 18] width 25 height 18
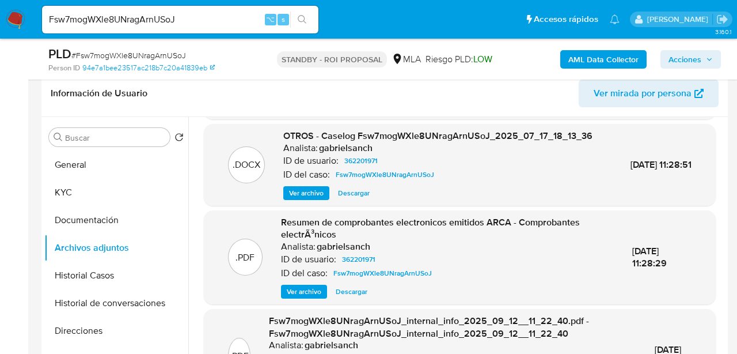
click at [6, 18] on img at bounding box center [16, 20] width 20 height 20
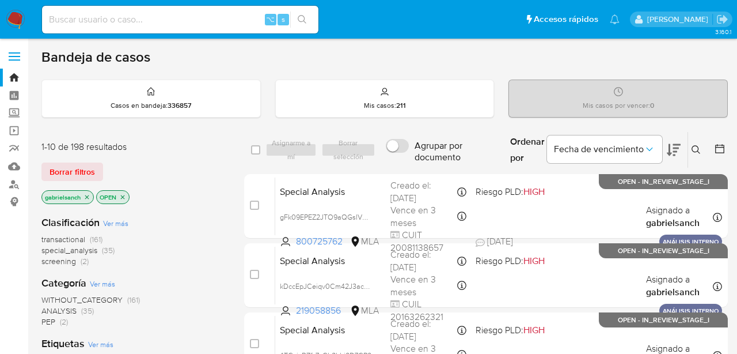
click at [14, 17] on img at bounding box center [16, 20] width 20 height 20
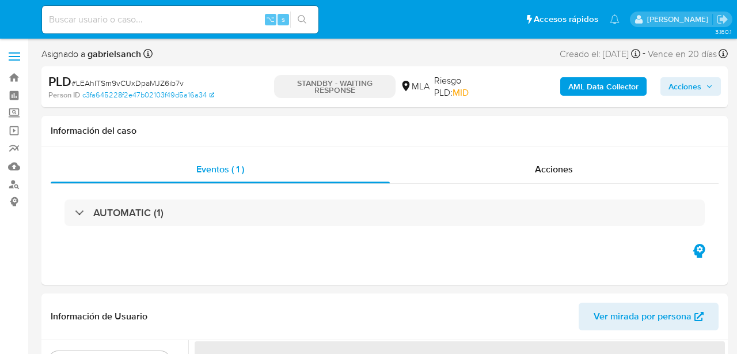
select select "10"
